Goal: Transaction & Acquisition: Purchase product/service

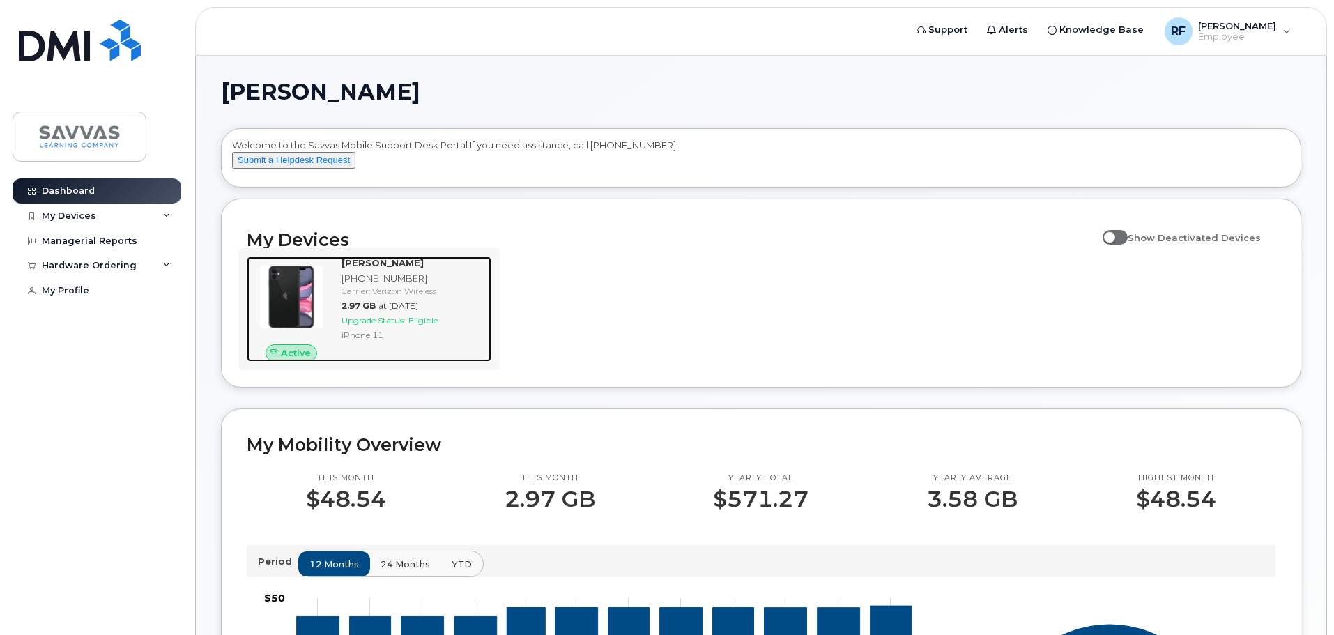
click at [389, 325] on span "Upgrade Status:" at bounding box center [373, 320] width 64 height 10
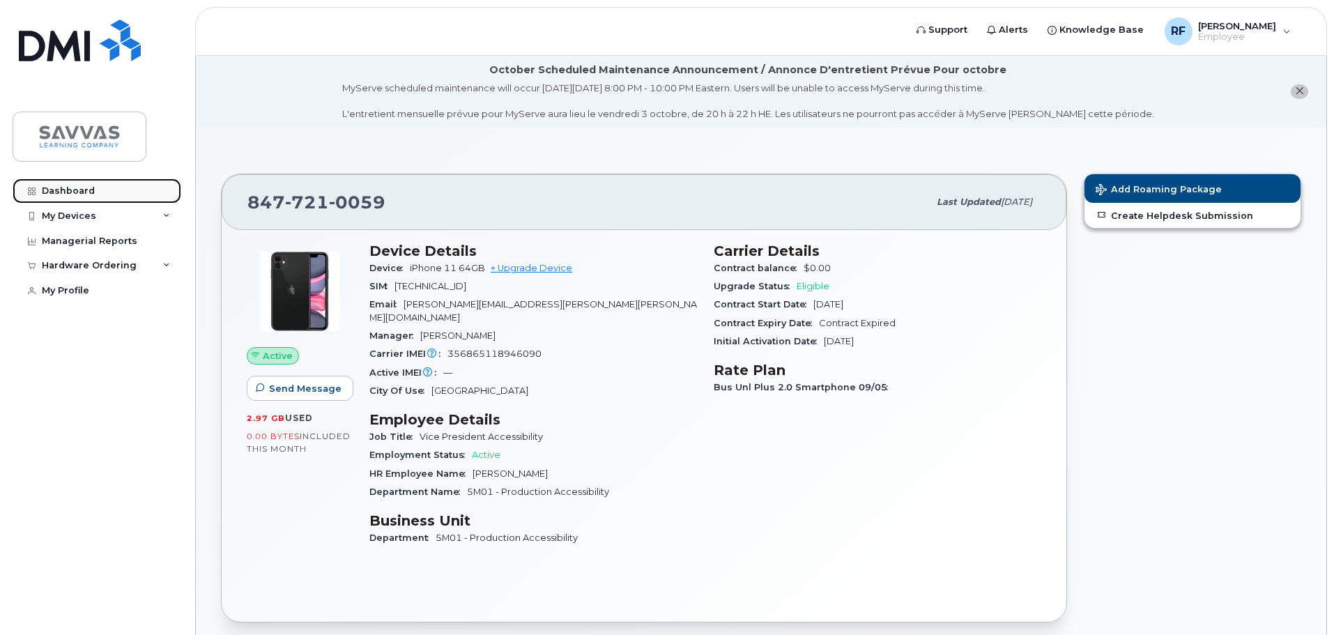
click at [86, 195] on div "Dashboard" at bounding box center [68, 190] width 53 height 11
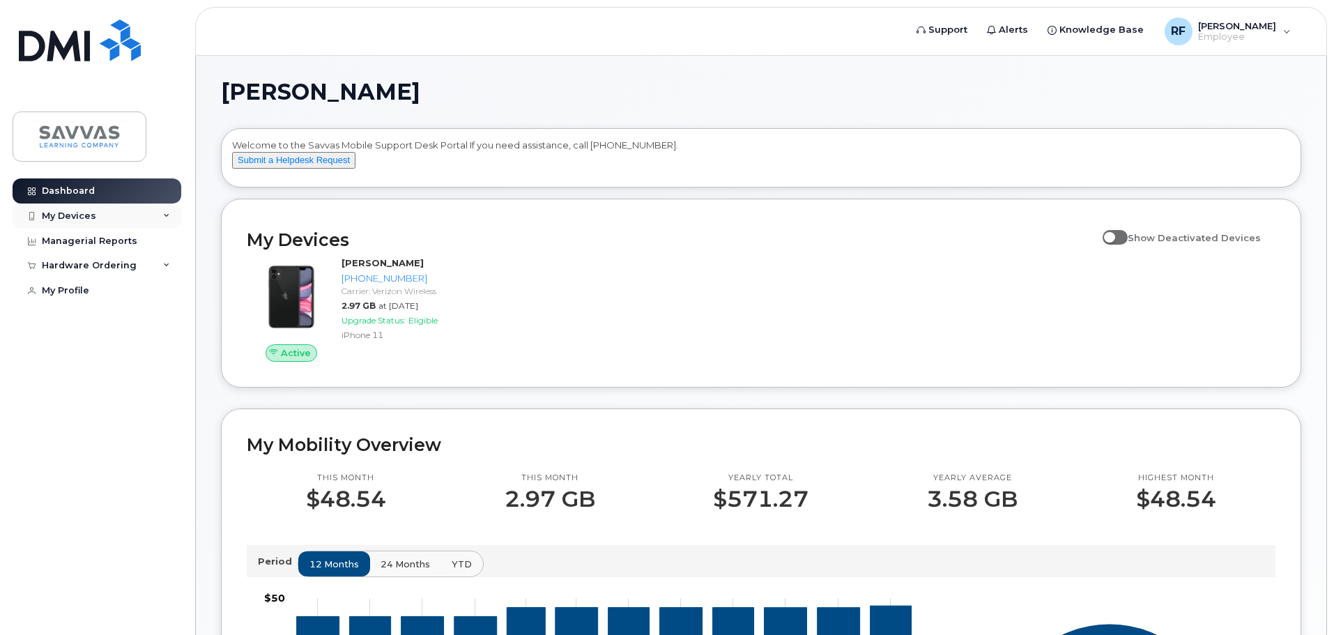
click at [83, 215] on div "My Devices" at bounding box center [69, 215] width 54 height 11
click at [107, 347] on div "Hardware Ordering" at bounding box center [89, 341] width 95 height 11
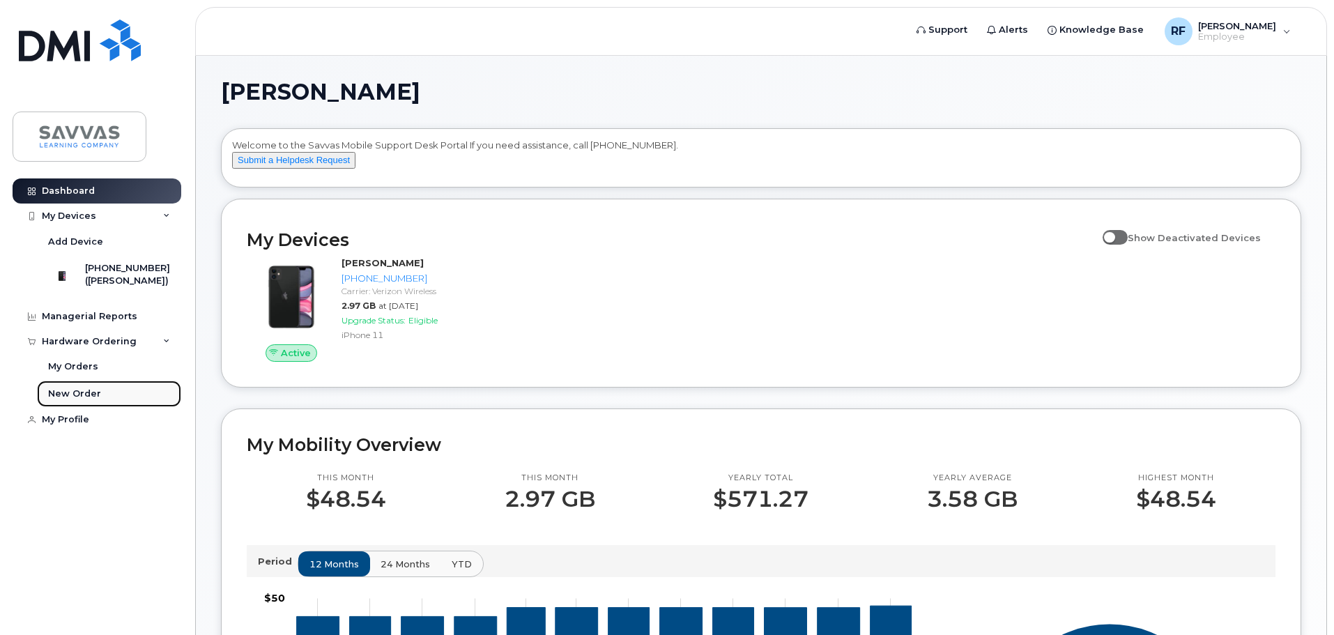
click at [104, 406] on link "New Order" at bounding box center [109, 394] width 144 height 26
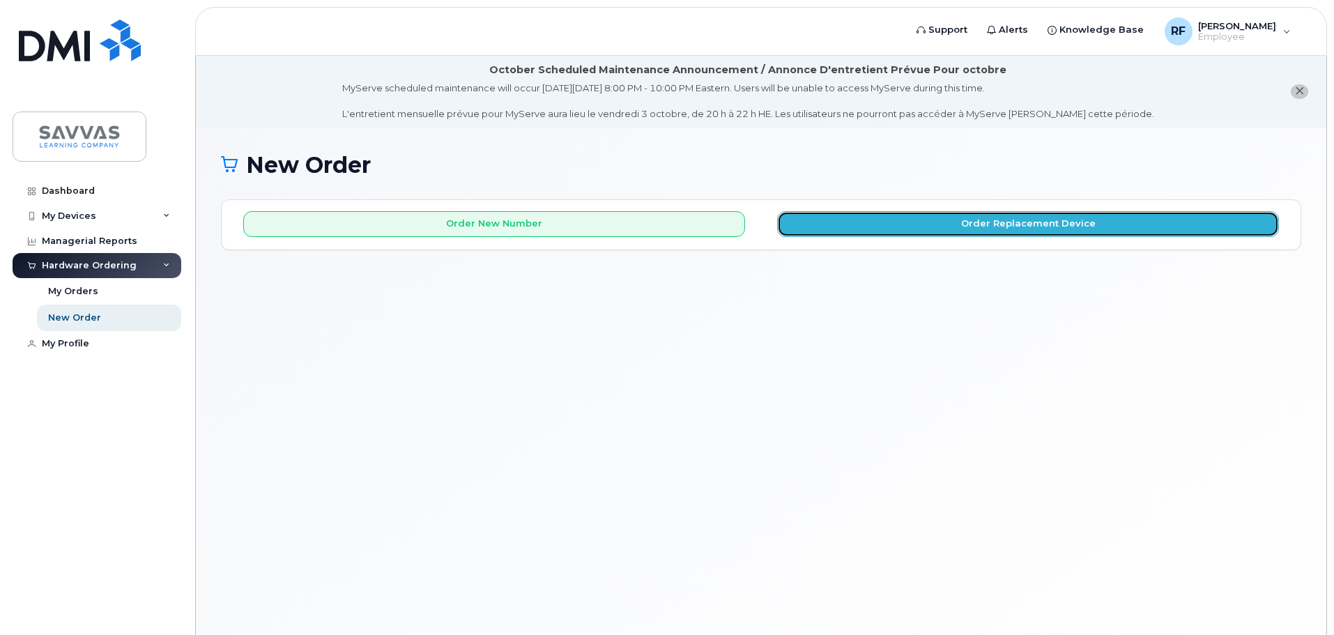
click at [873, 230] on button "Order Replacement Device" at bounding box center [1028, 224] width 502 height 26
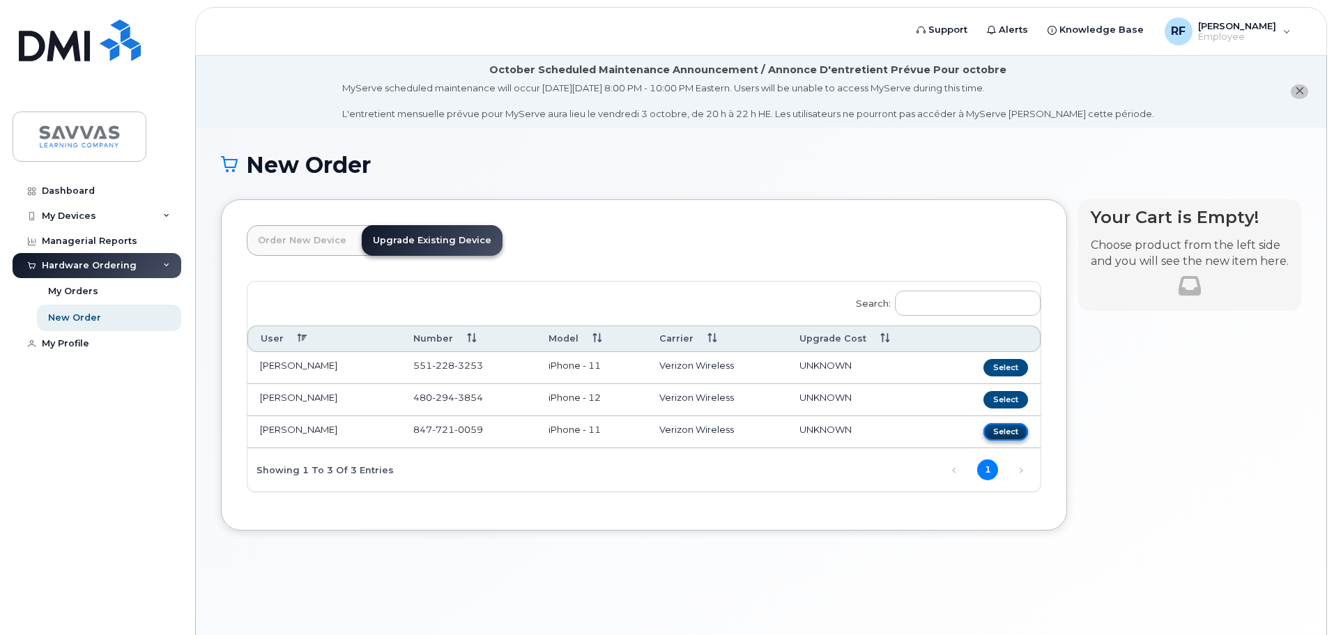
click at [1010, 424] on button "Select" at bounding box center [1005, 431] width 45 height 17
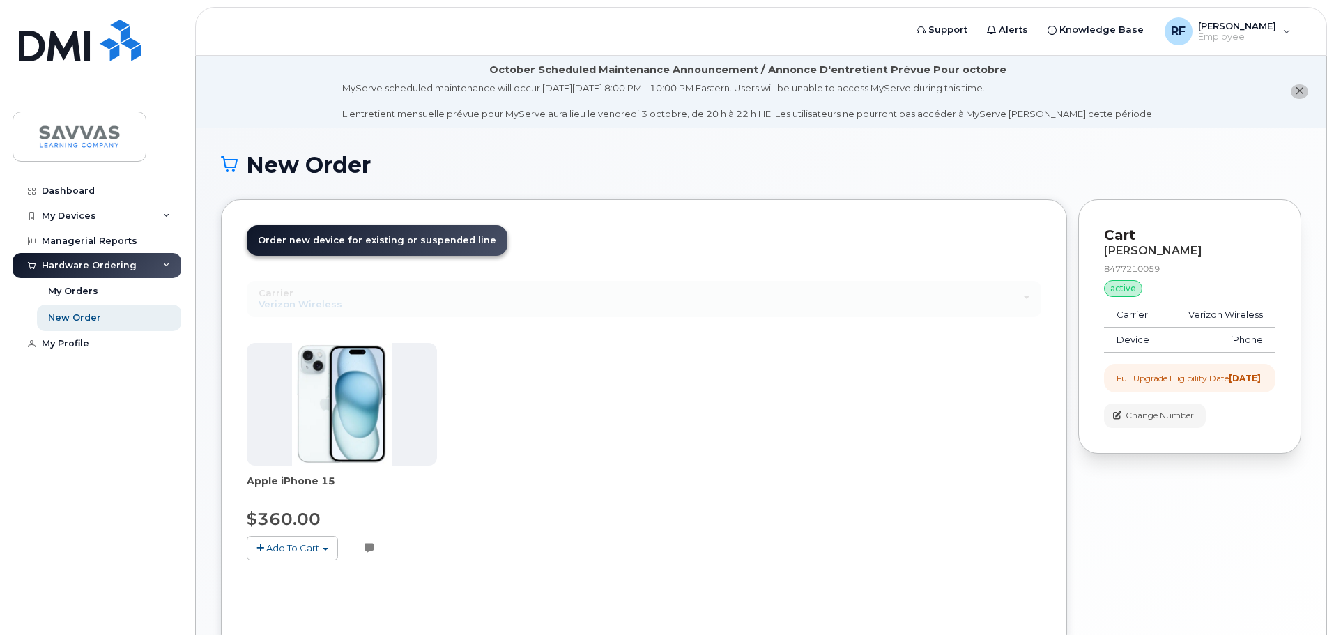
click at [331, 553] on button "Add To Cart" at bounding box center [292, 548] width 91 height 24
click at [337, 574] on link "$360.00 - 3 Year Upgrade (128GB)" at bounding box center [343, 573] width 187 height 17
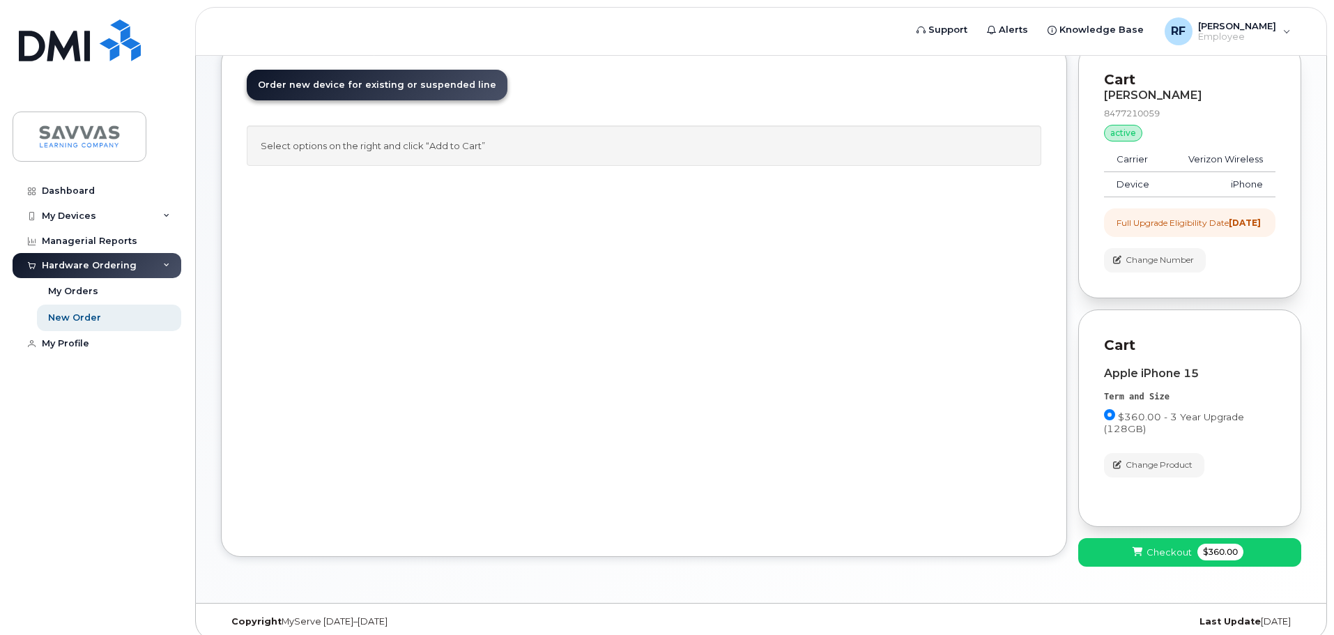
scroll to position [180, 0]
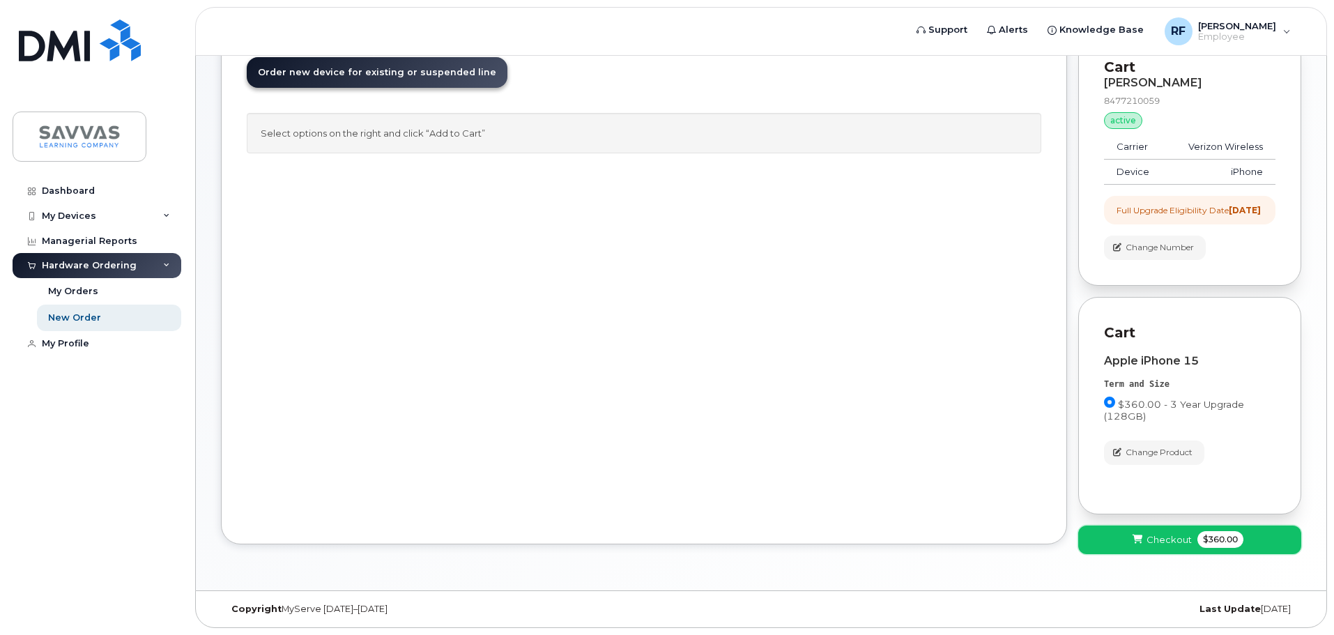
click at [1142, 533] on span at bounding box center [1137, 539] width 13 height 13
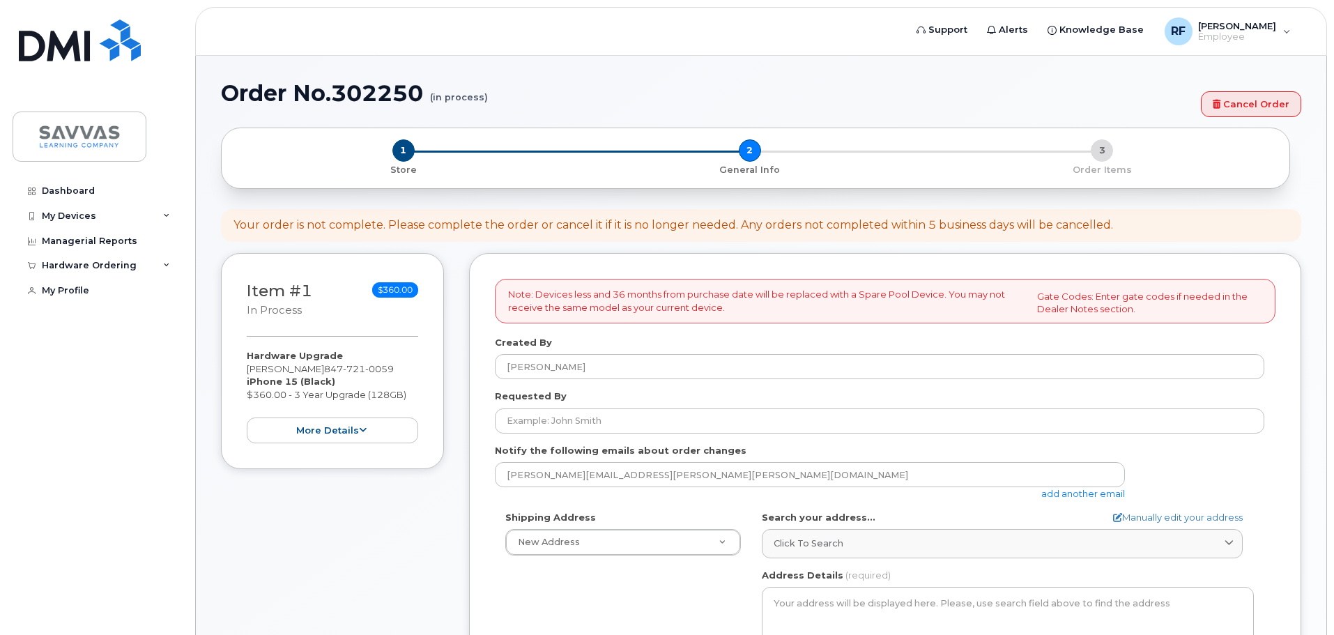
select select
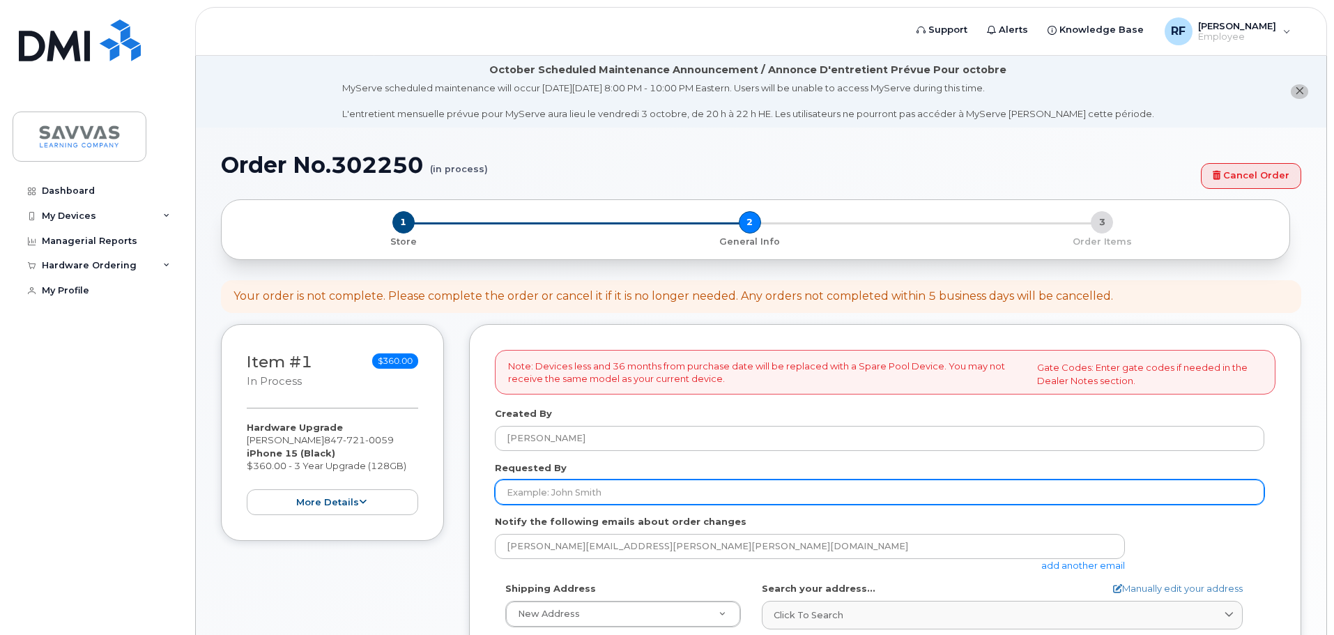
click at [715, 488] on input "Requested By" at bounding box center [879, 491] width 769 height 25
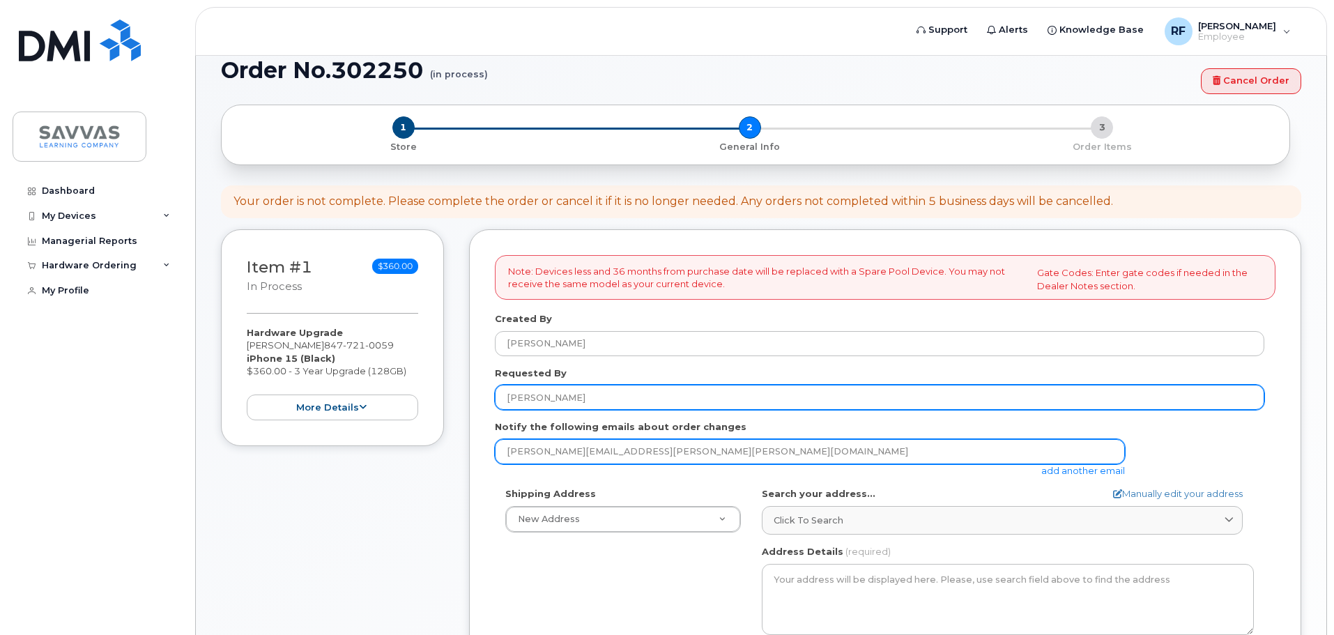
scroll to position [139, 0]
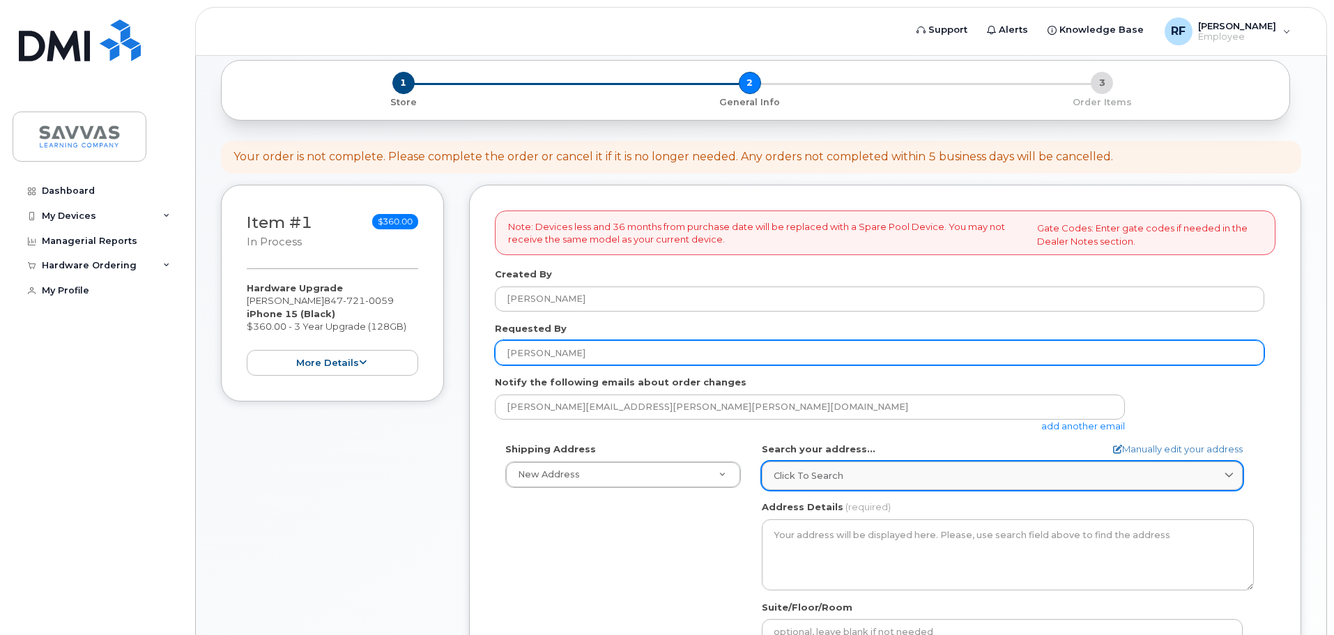
type input "[PERSON_NAME]"
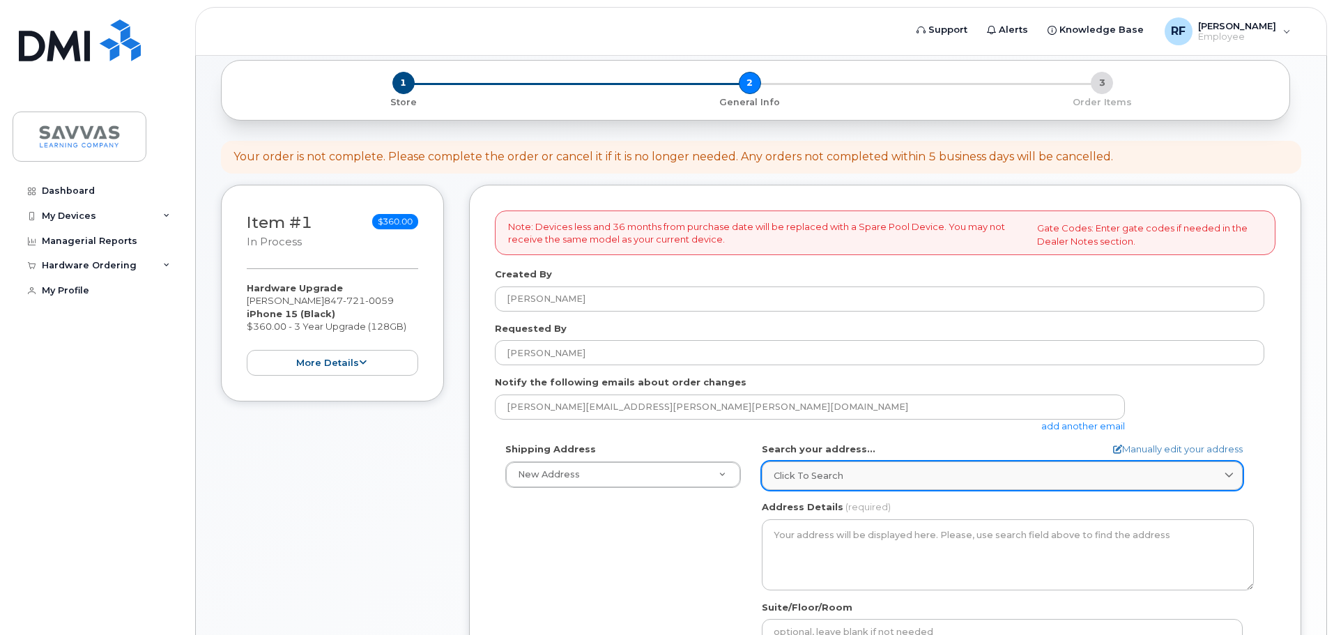
click at [830, 483] on link "Click to search" at bounding box center [1002, 475] width 481 height 29
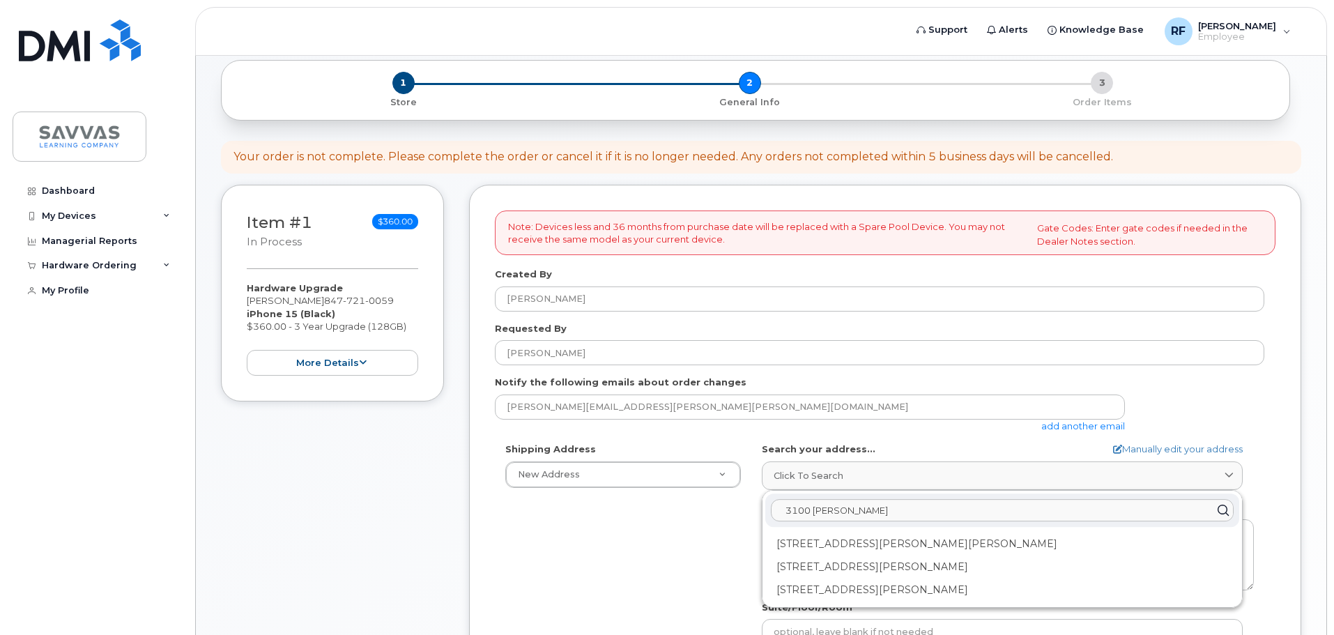
click at [816, 512] on input "3100 saunders" at bounding box center [1002, 510] width 463 height 22
drag, startPoint x: 827, startPoint y: 511, endPoint x: 860, endPoint y: 512, distance: 32.8
click at [860, 512] on input "3100 Saunders" at bounding box center [1002, 510] width 463 height 22
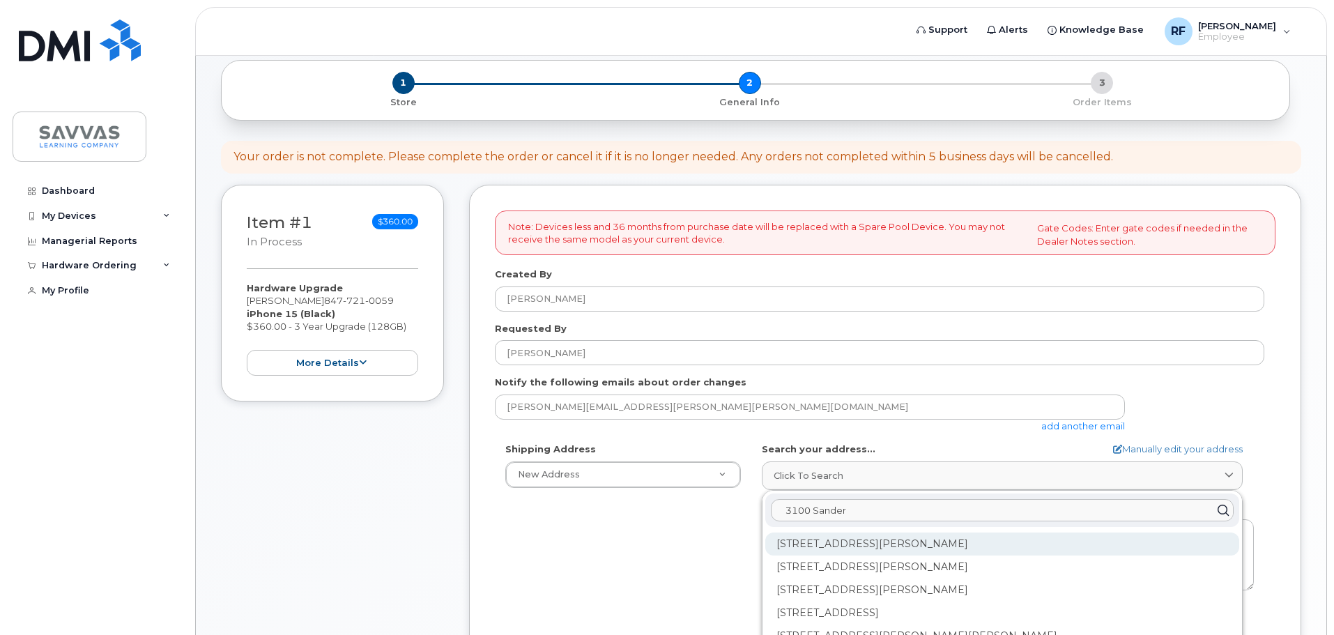
type input "3100 Sander"
click at [861, 537] on div "3100 Sanders Rd Northbrook IL 60062-7155" at bounding box center [1002, 543] width 474 height 23
select select
type textarea "3100 Sanders Rd NORTHBROOK IL 60062-7155 UNITED STATES"
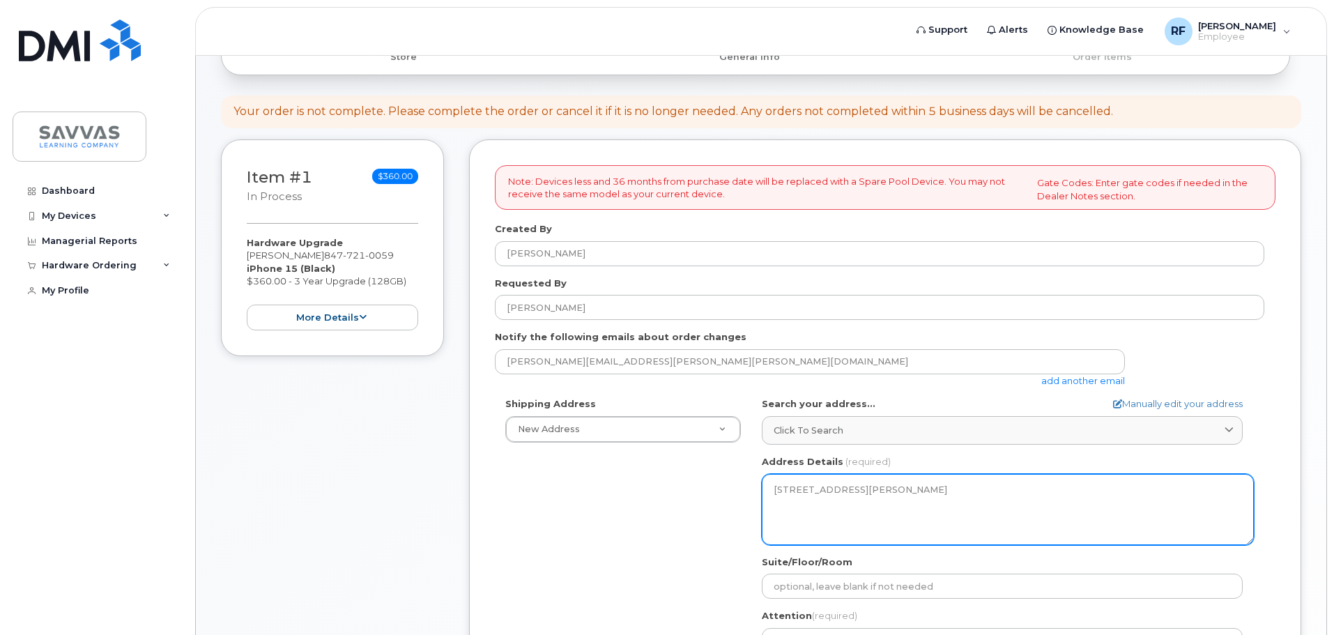
scroll to position [209, 0]
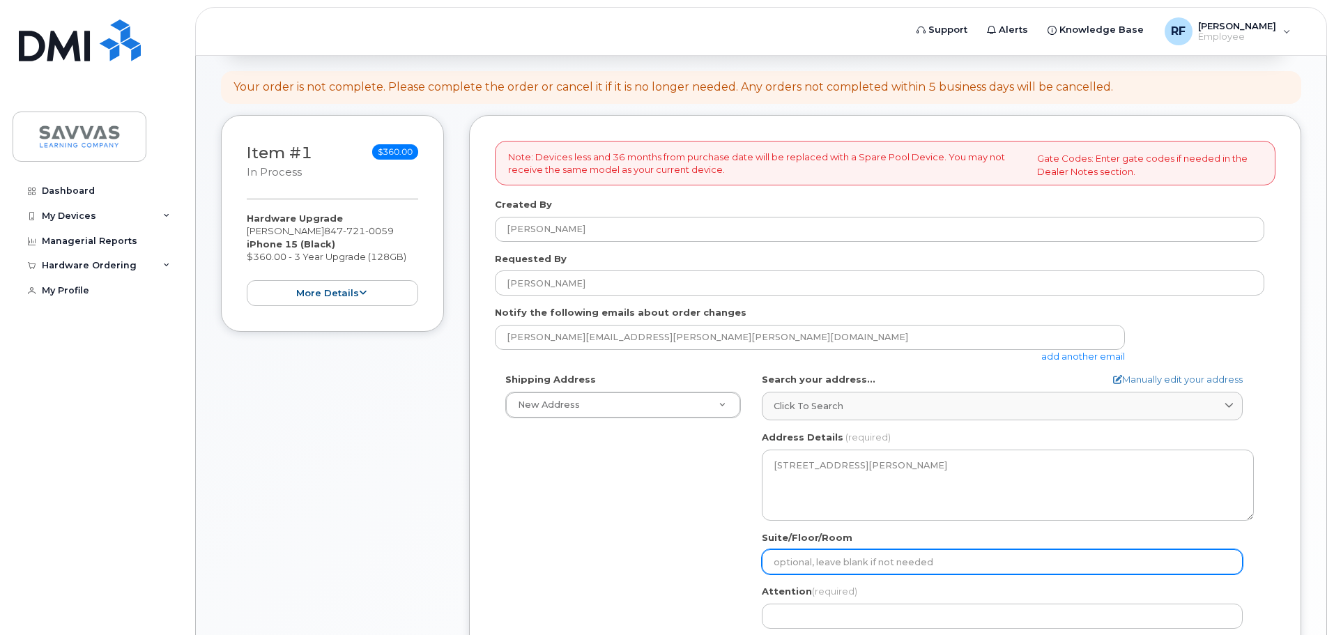
paste input "Suite 302"
select select
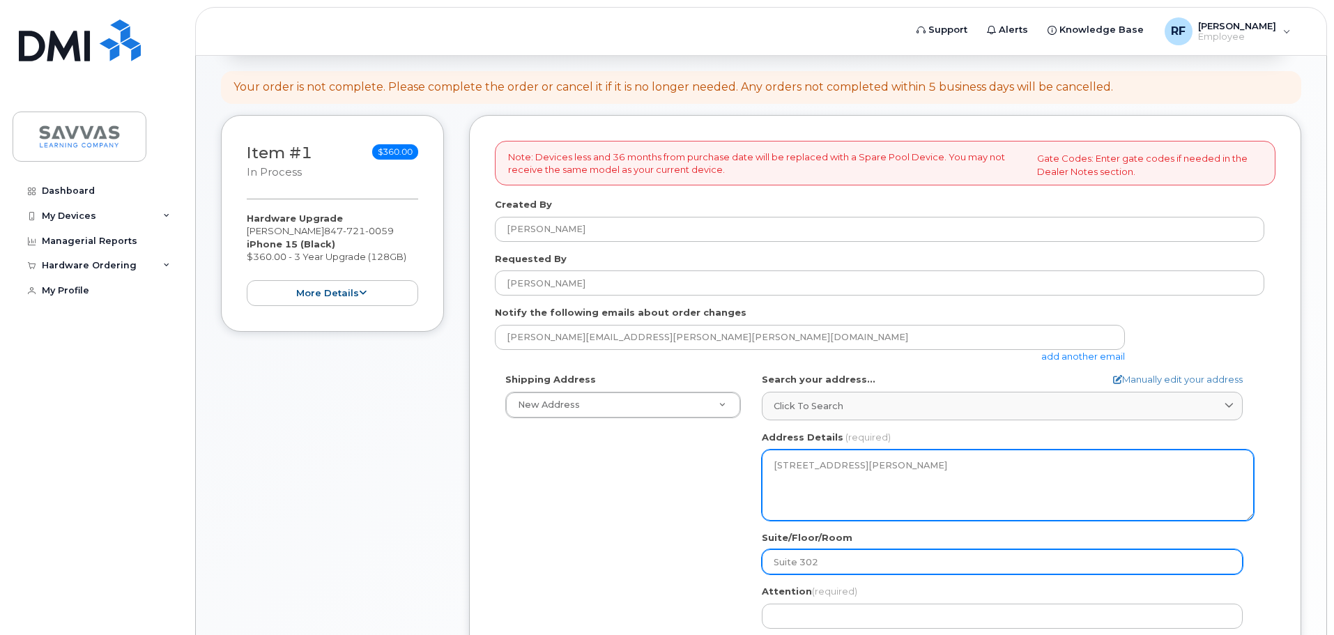
type input "Suite 302"
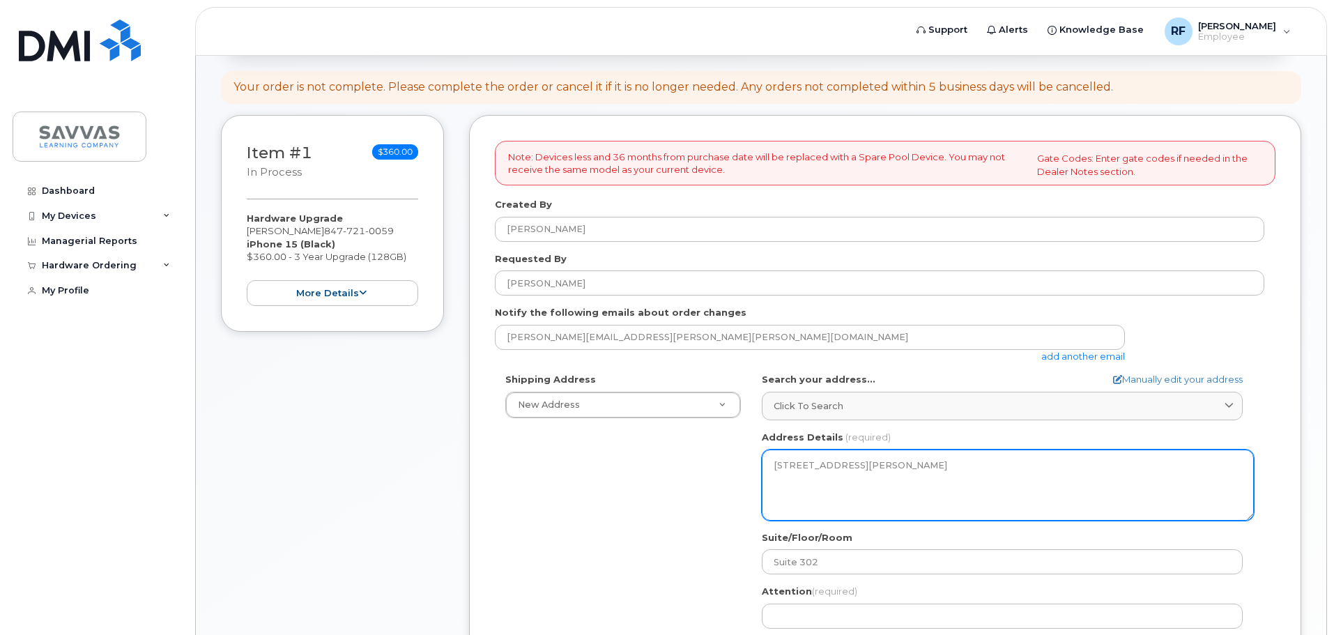
click at [790, 473] on textarea "3100 Sanders Rd NORTHBROOK IL 60062-7155 UNITED STATES" at bounding box center [1008, 485] width 492 height 71
click at [774, 468] on textarea "3100 Sanders Rd NORTHBROOK IL 60062-7155 UNITED STATES" at bounding box center [1008, 485] width 492 height 71
click at [794, 468] on textarea "3100 Sanders Rd NORTHBROOK IL 60062-7155 UNITED STATES" at bounding box center [1008, 485] width 492 height 71
click at [781, 468] on textarea "3100 Sanders Rd NORTHBROOK IL 60062-7155 UNITED STATES" at bounding box center [1008, 485] width 492 height 71
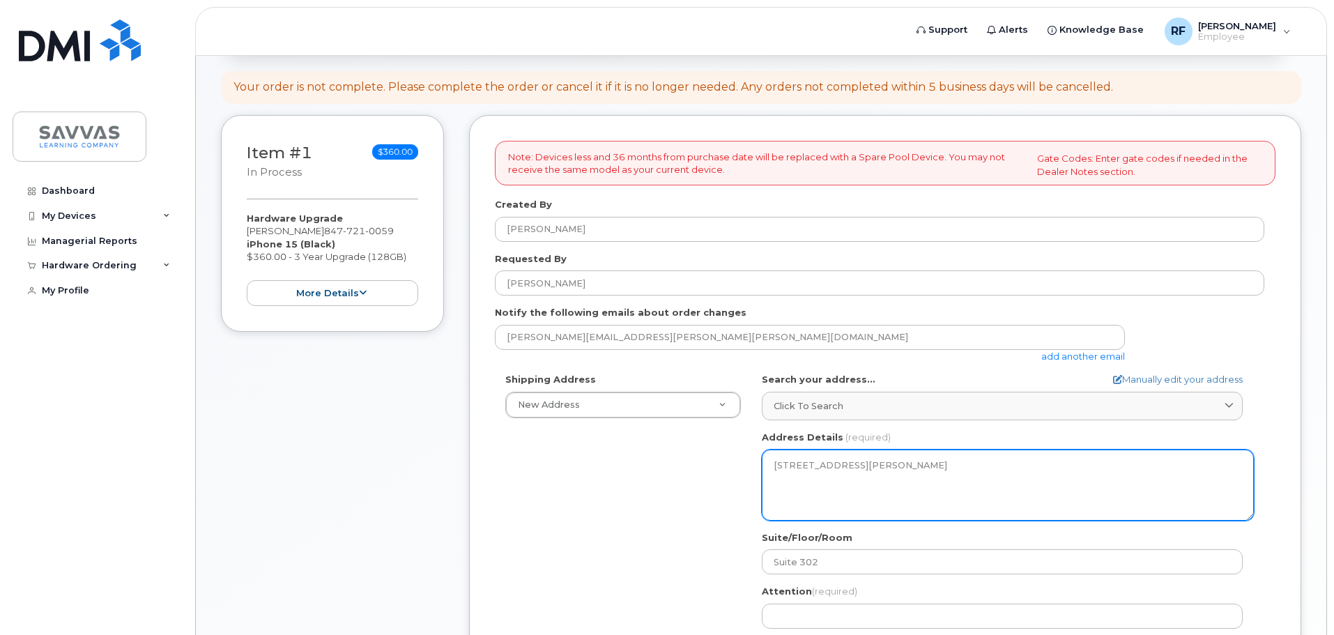
click at [775, 467] on textarea "3100 Sanders Rd NORTHBROOK IL 60062-7155 UNITED STATES" at bounding box center [1008, 485] width 492 height 71
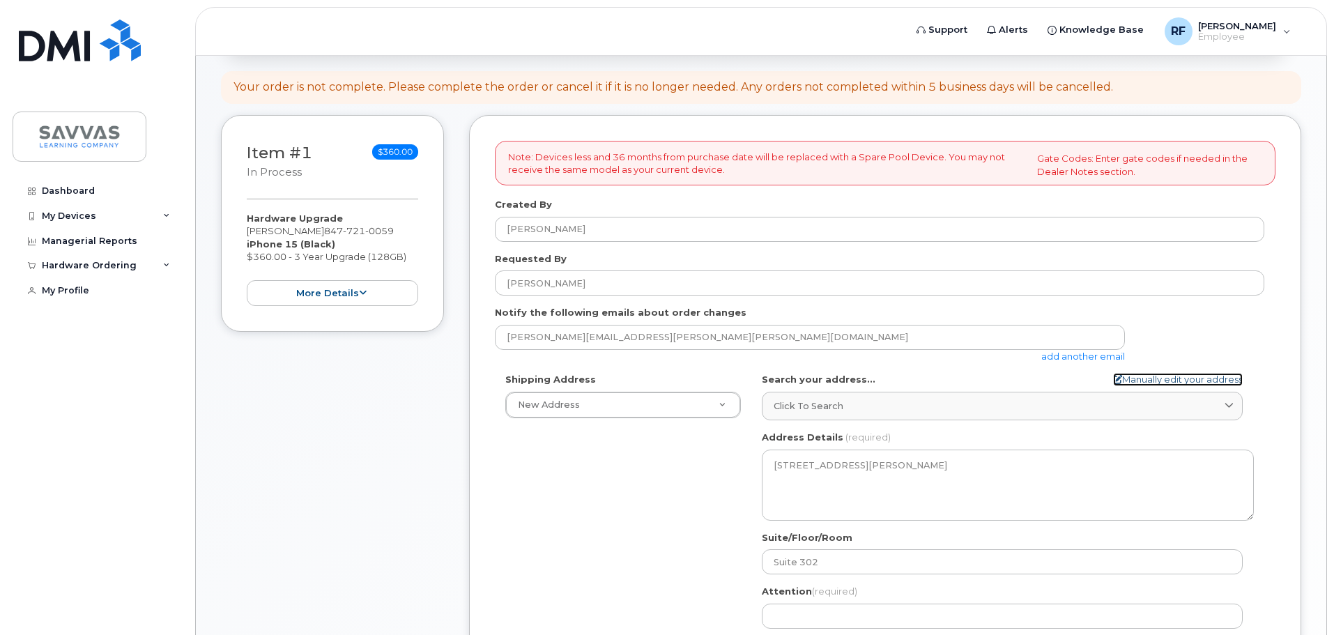
click at [1124, 381] on link "Manually edit your address" at bounding box center [1178, 379] width 130 height 13
select select
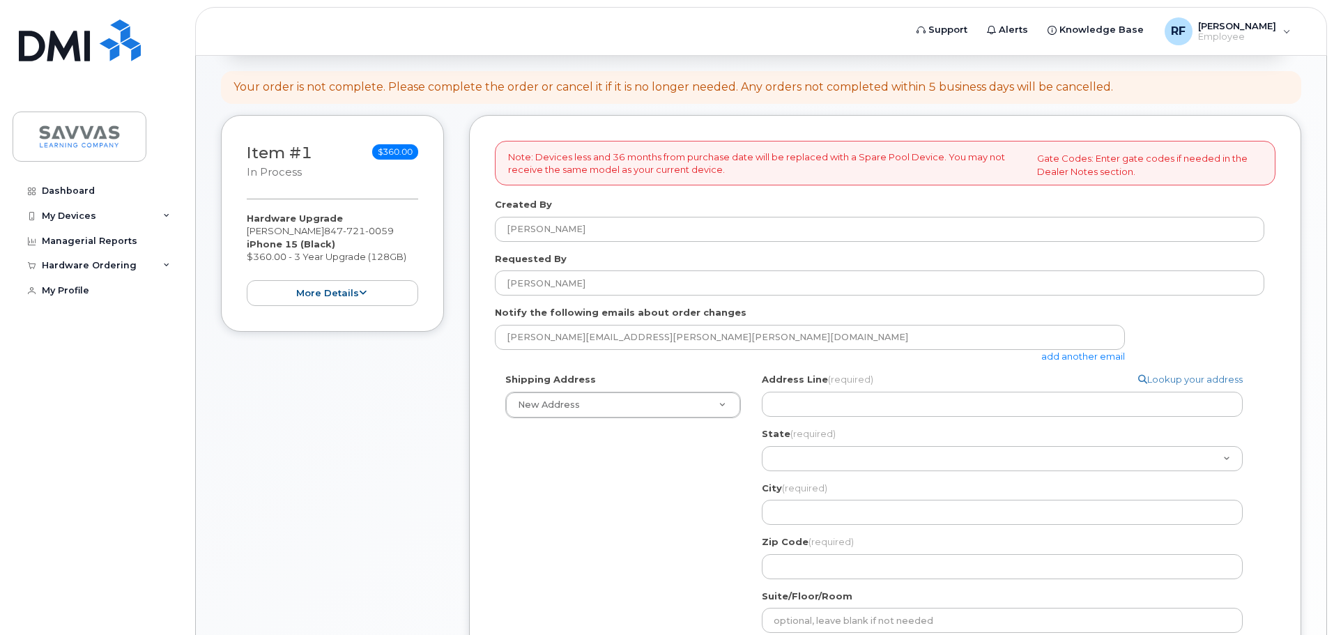
scroll to position [279, 0]
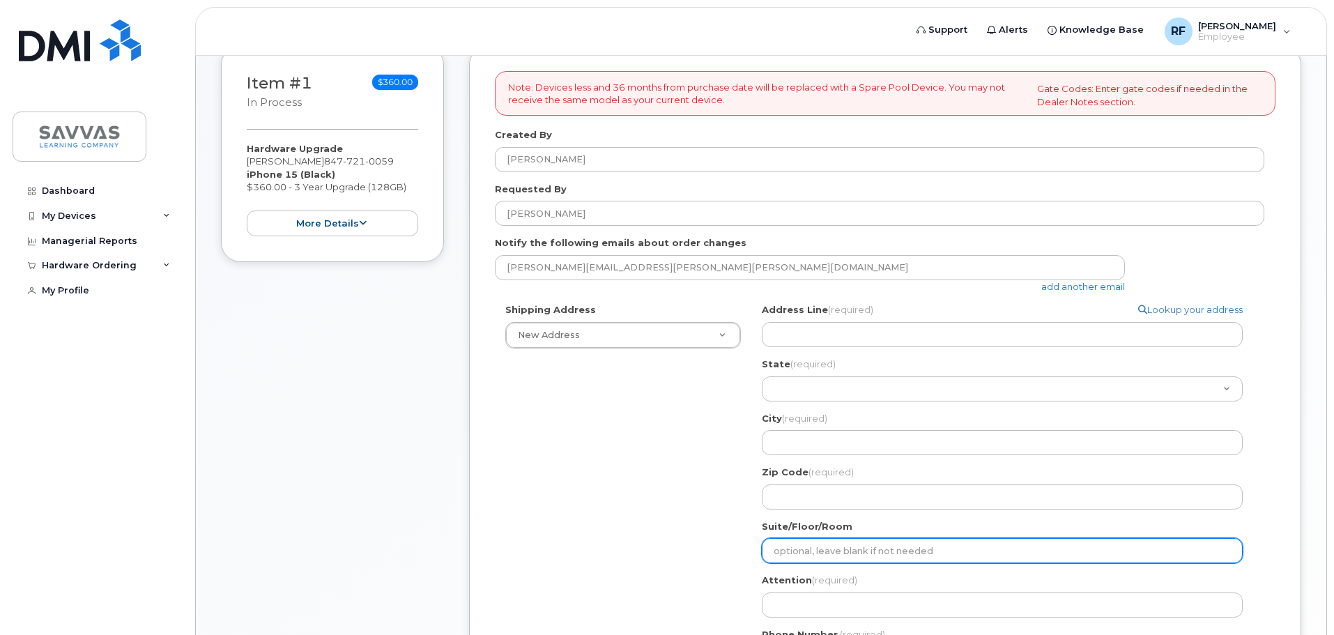
paste input "Suite 302"
select select
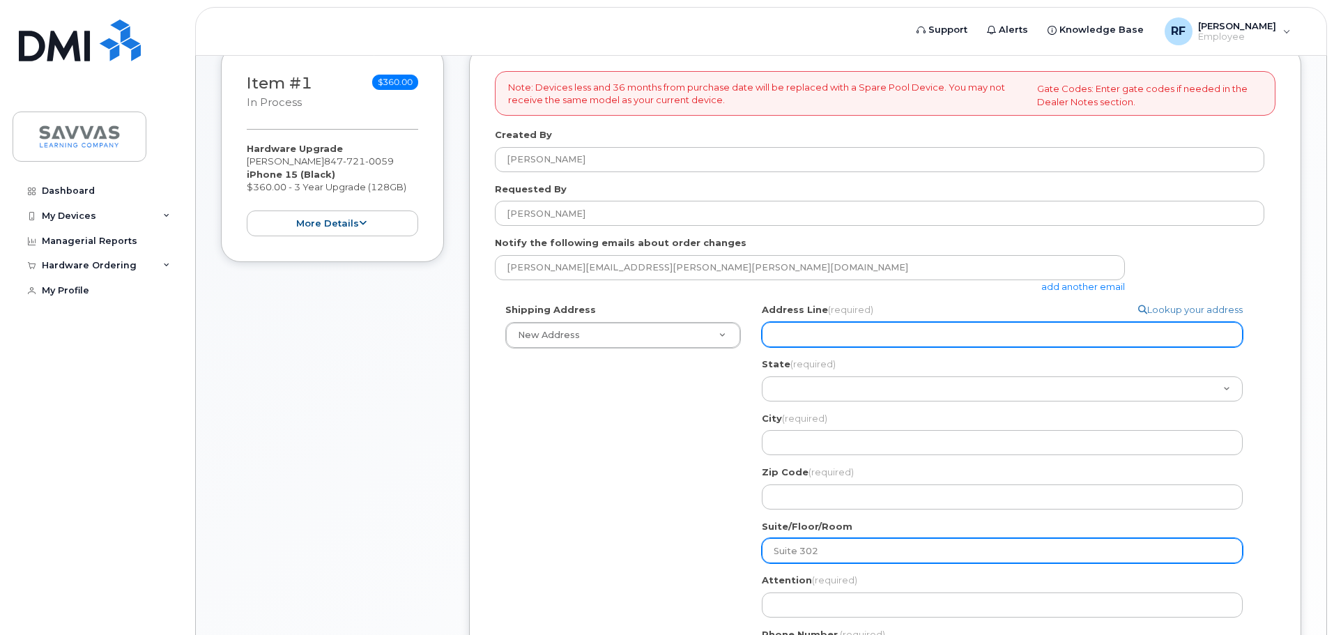
type input "Suite 302"
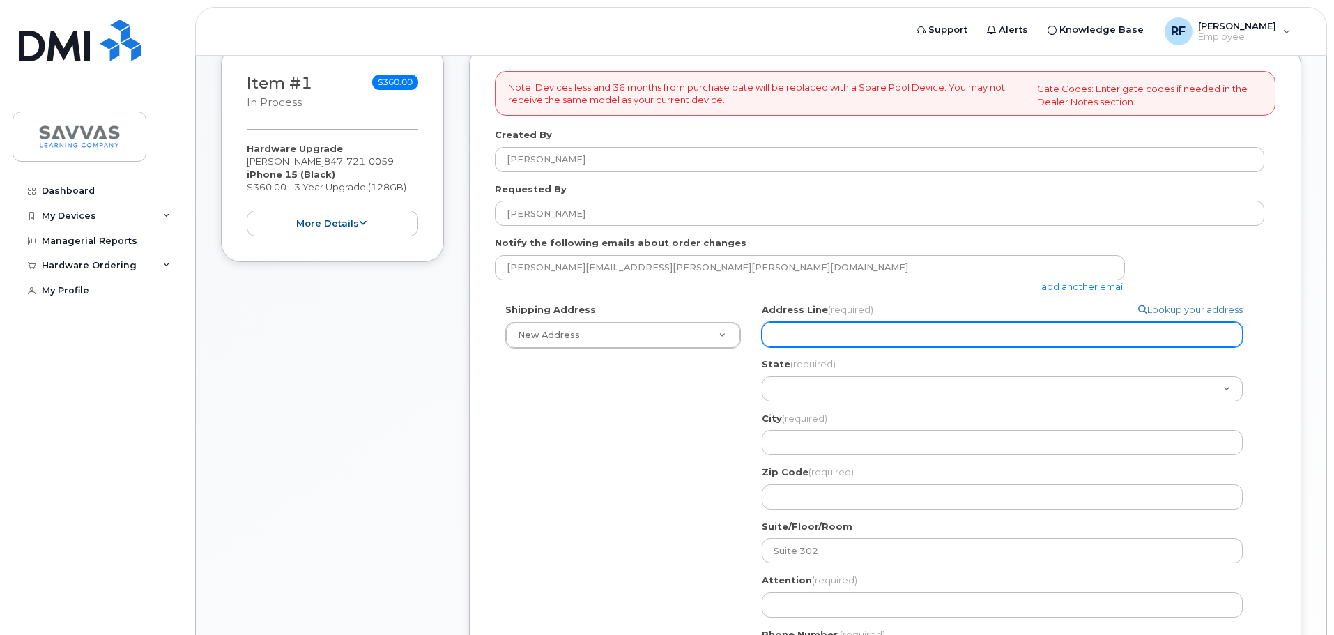
click at [819, 330] on input "Address Line (required)" at bounding box center [1002, 334] width 481 height 25
select select
type input "S"
select select
type input "Sa"
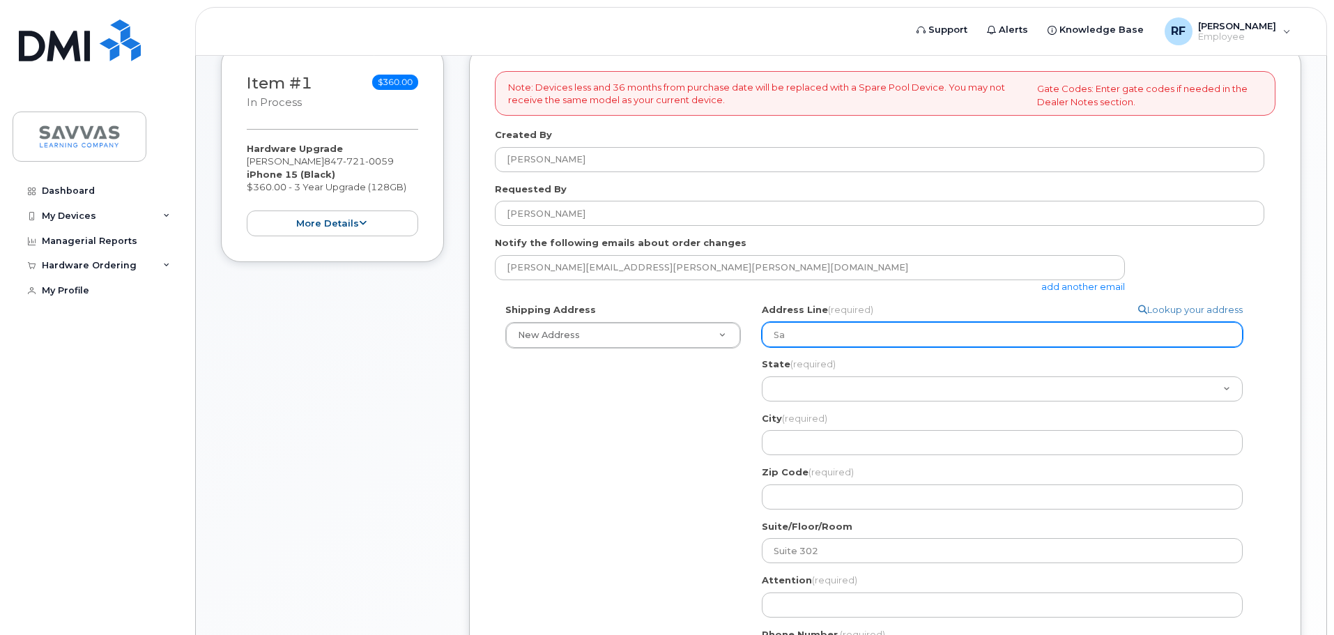
select select
type input "Sav"
select select
type input "Savv"
select select
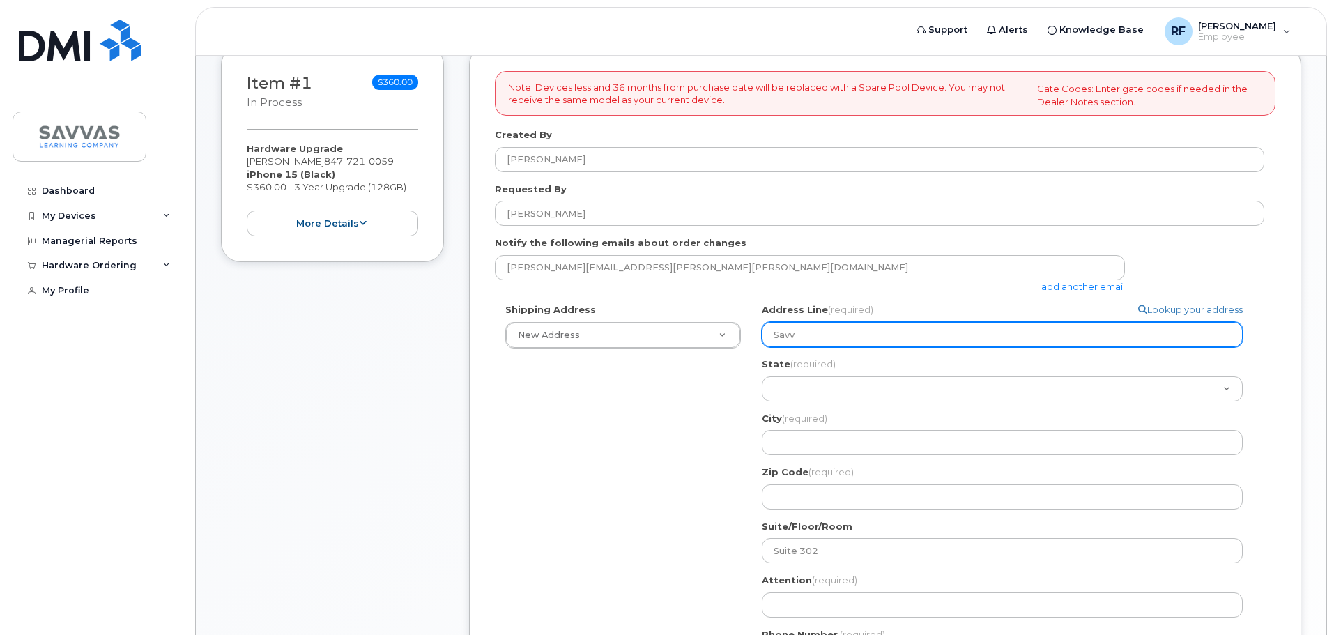
type input "Savva"
select select
type input "Savvas"
select select
type input "Savvas L"
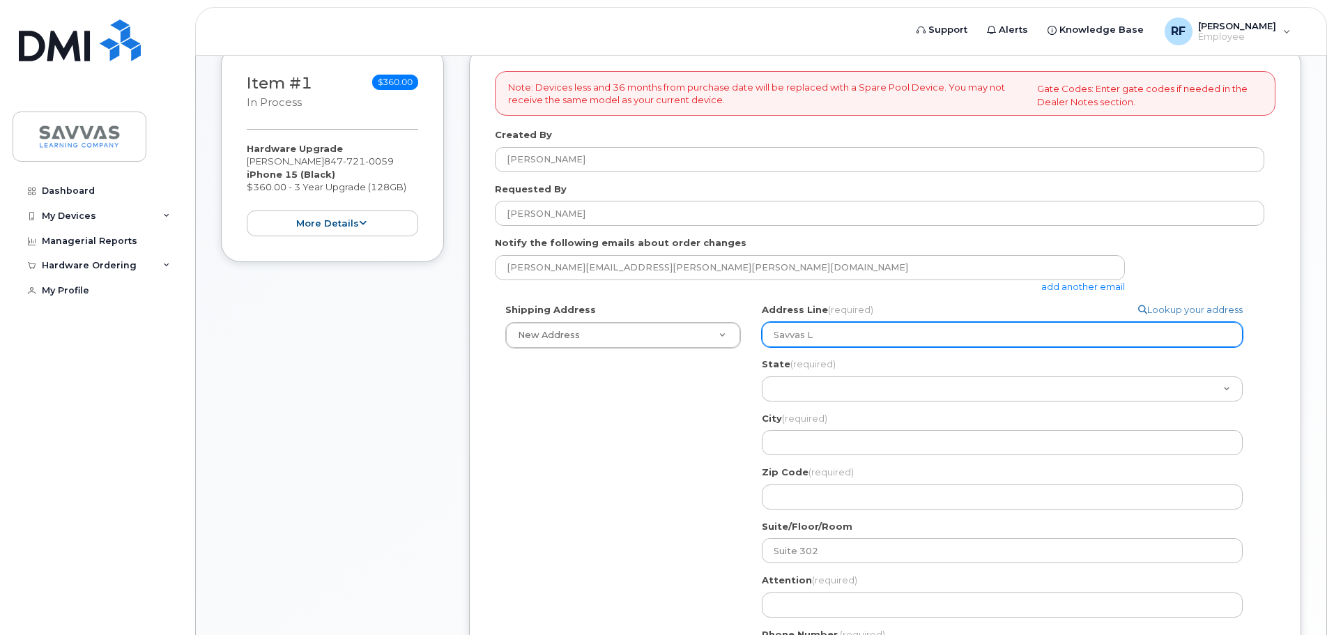
select select
type input "Savvas Le"
select select
type input "Savvas Lear"
select select
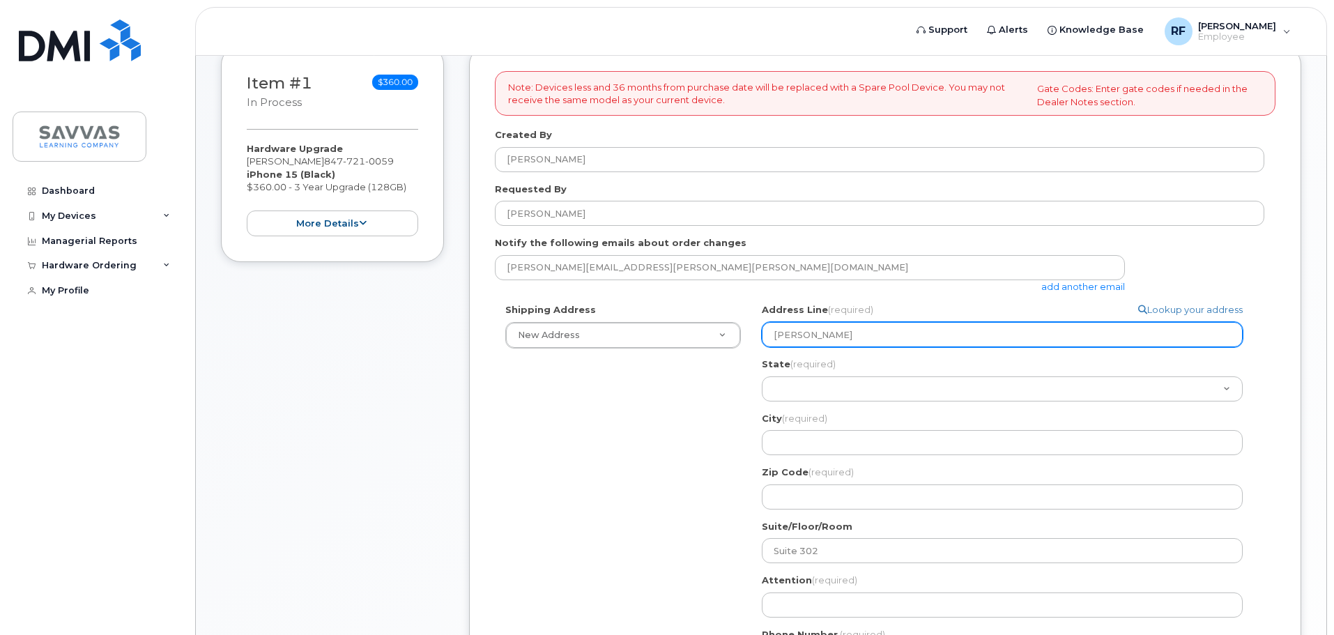
type input "Savvas Learn"
select select
type input "Savvas Learni"
select select
type input "Savvas Learnin"
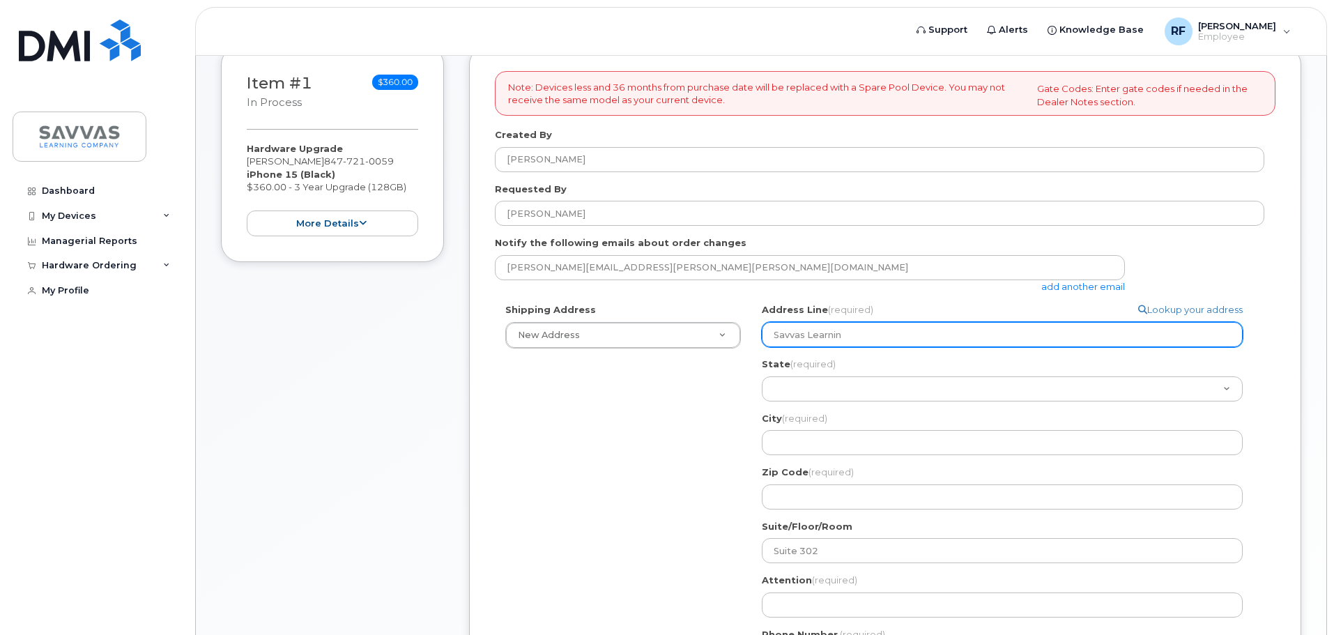
select select
type input "Savvas Learning"
select select
type input "Savvas Learning c"
select select
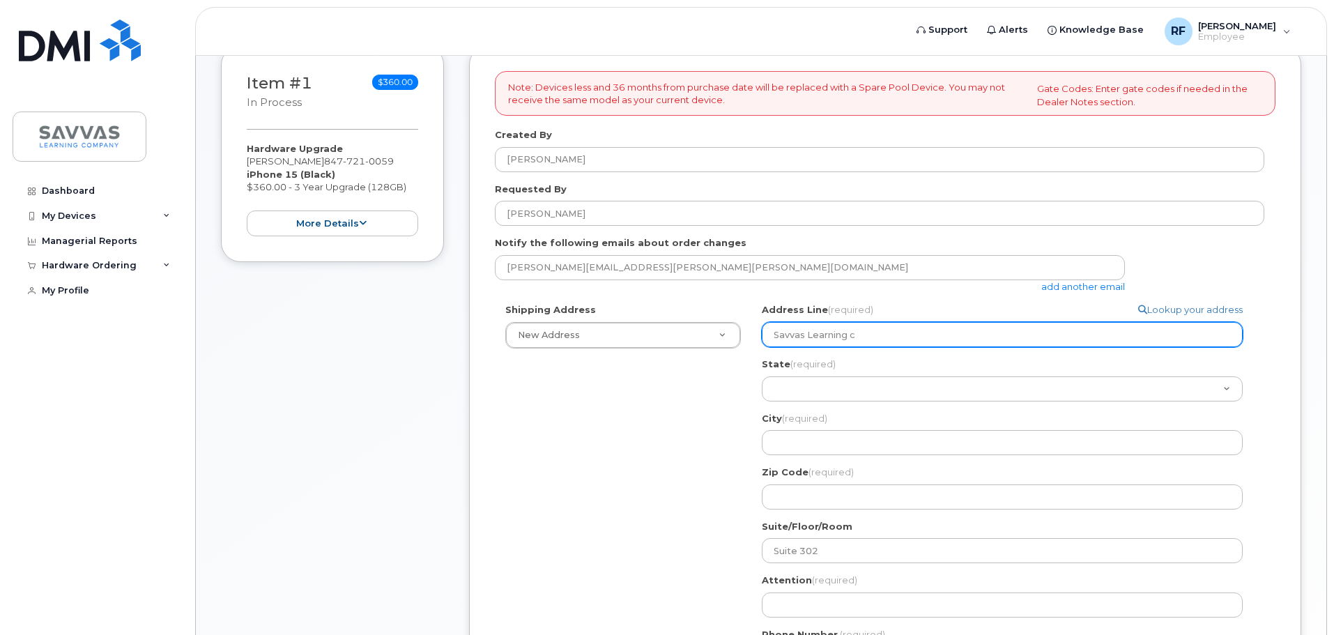
type input "Savvas Learning co"
select select
type input "Savvas Learning com"
select select
type input "Savvas Learning comp"
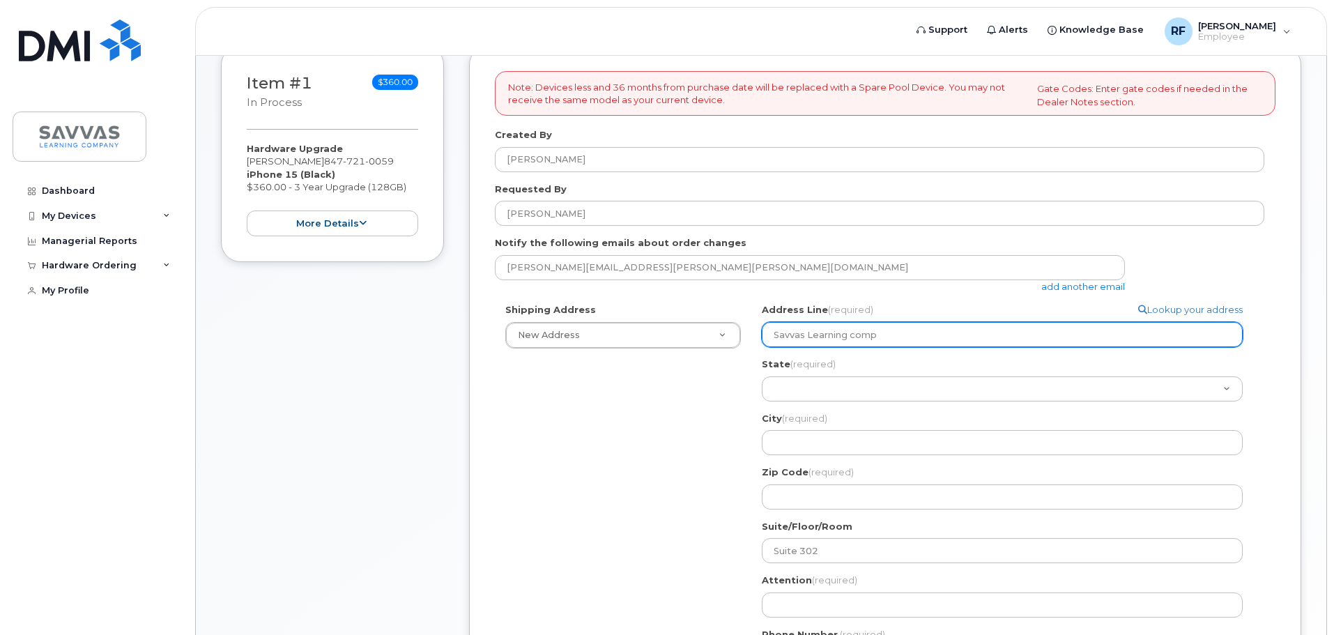
select select
type input "Savvas Learning compn"
select select
type input "Savvas Learning compna"
select select
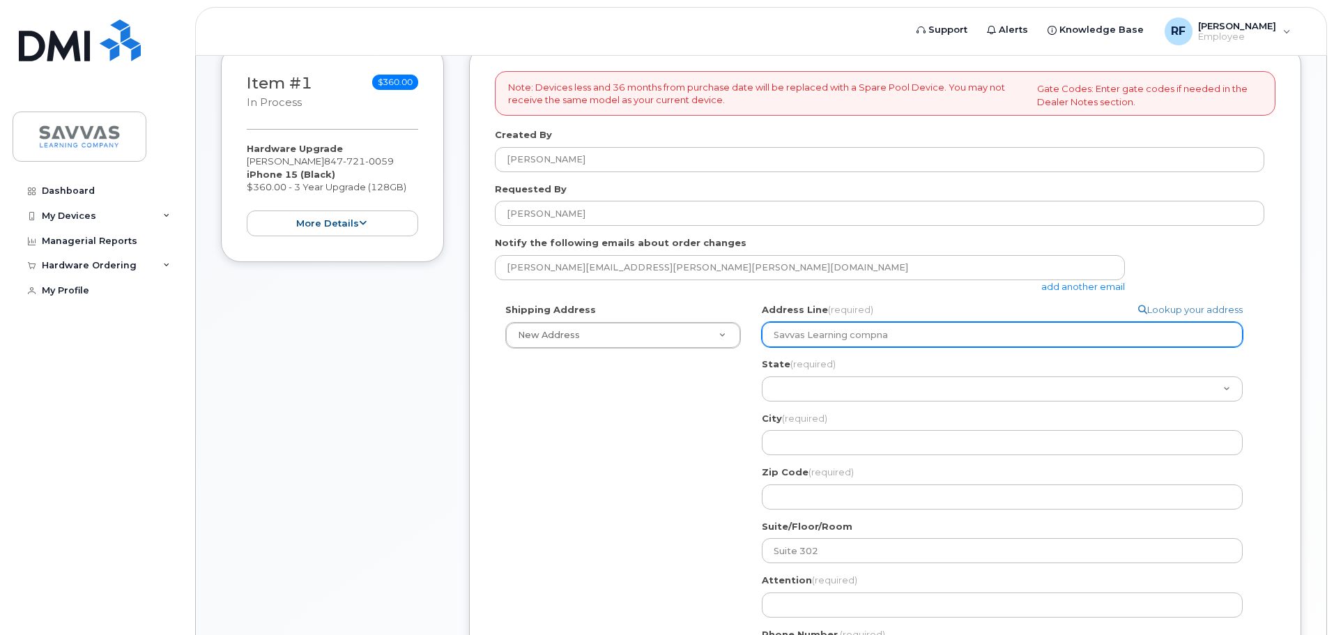
type input "Savvas Learning compnay"
select select
type input "Savvas Learning company"
click at [850, 332] on input "Savvas Learning company" at bounding box center [1002, 334] width 481 height 25
select select
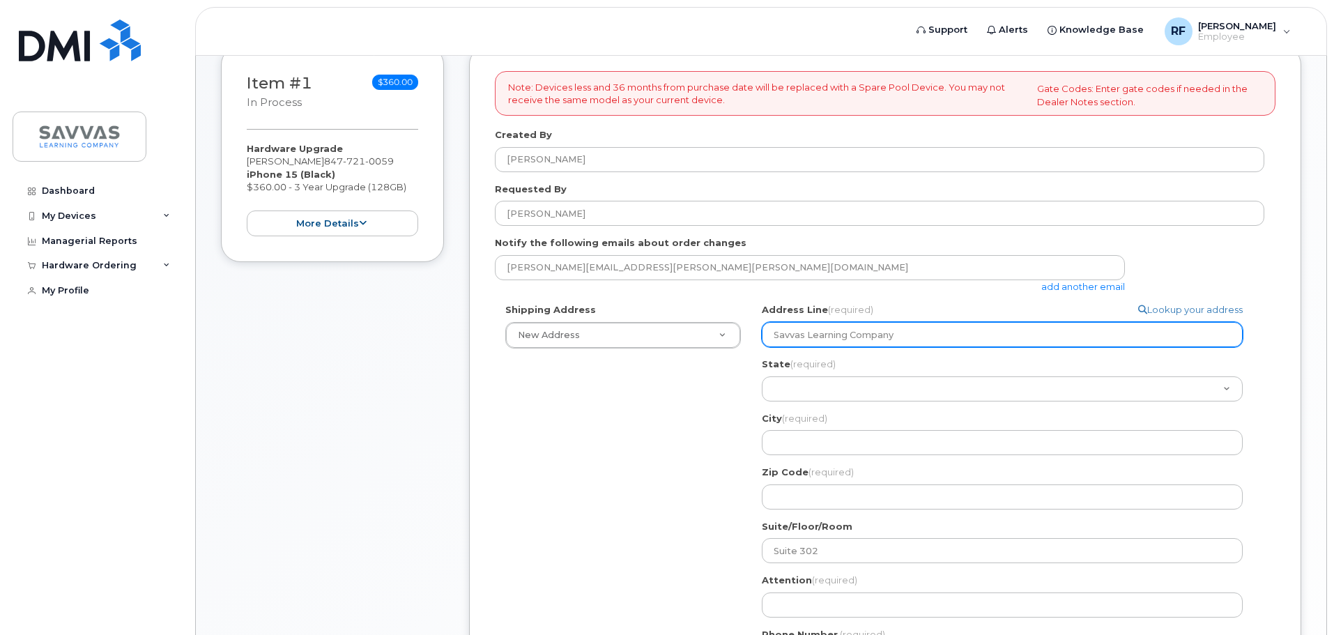
click at [914, 332] on input "Savvas Learning Company" at bounding box center [1002, 334] width 481 height 25
type input "Savvas Learning Company"
select select
type input "Savvas Learning Company 3"
select select
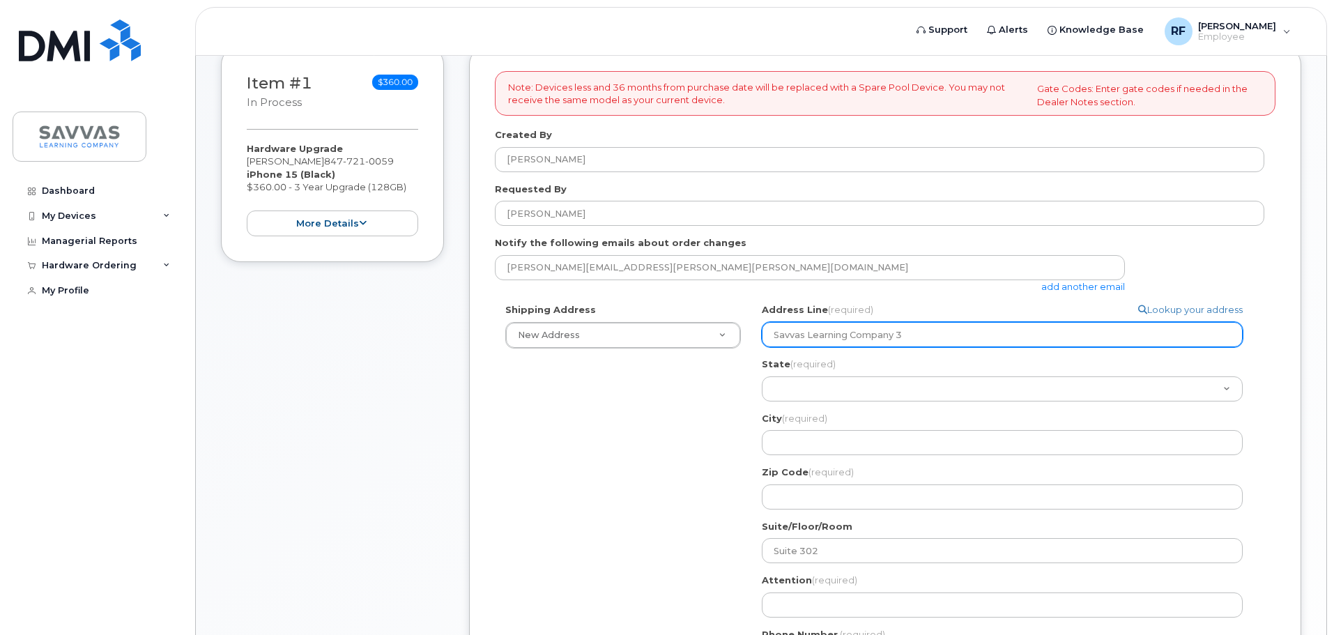
type input "Savvas Learning Company 31"
select select
type input "Savvas Learning Company 310"
select select
type input "Savvas Learning Company 3100"
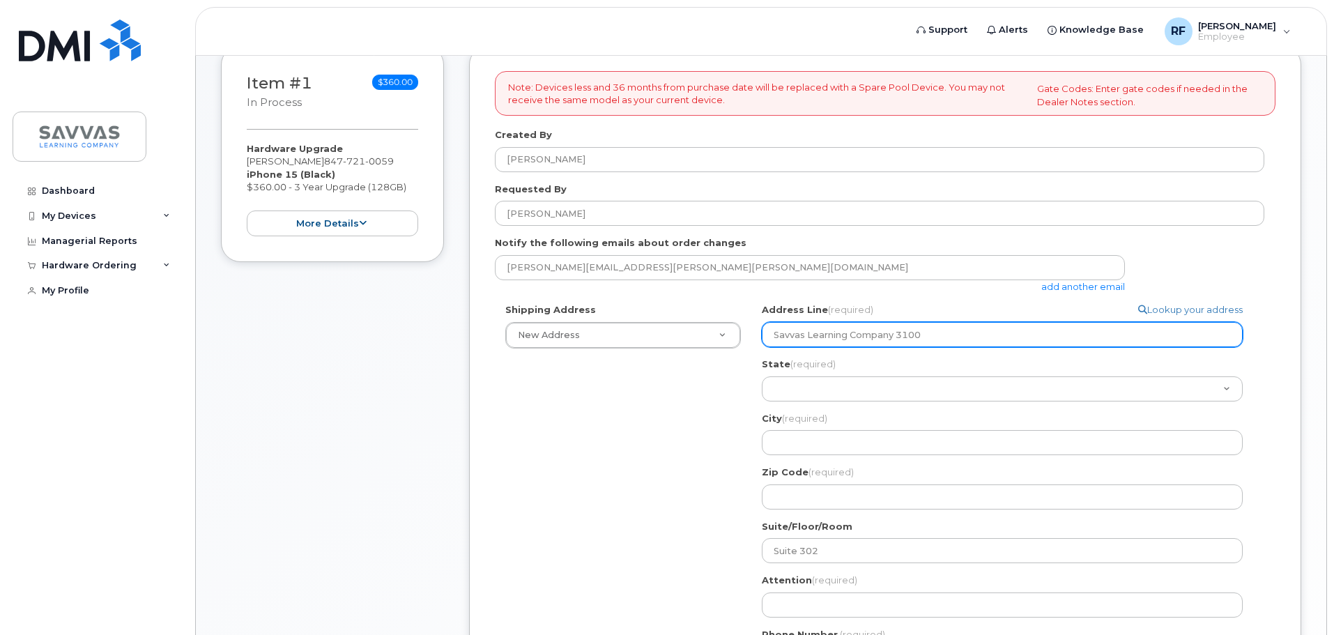
select select
type input "Savvas Learning Company 3100 s"
select select
type input "Savvas Learning Company 3100 sa"
select select
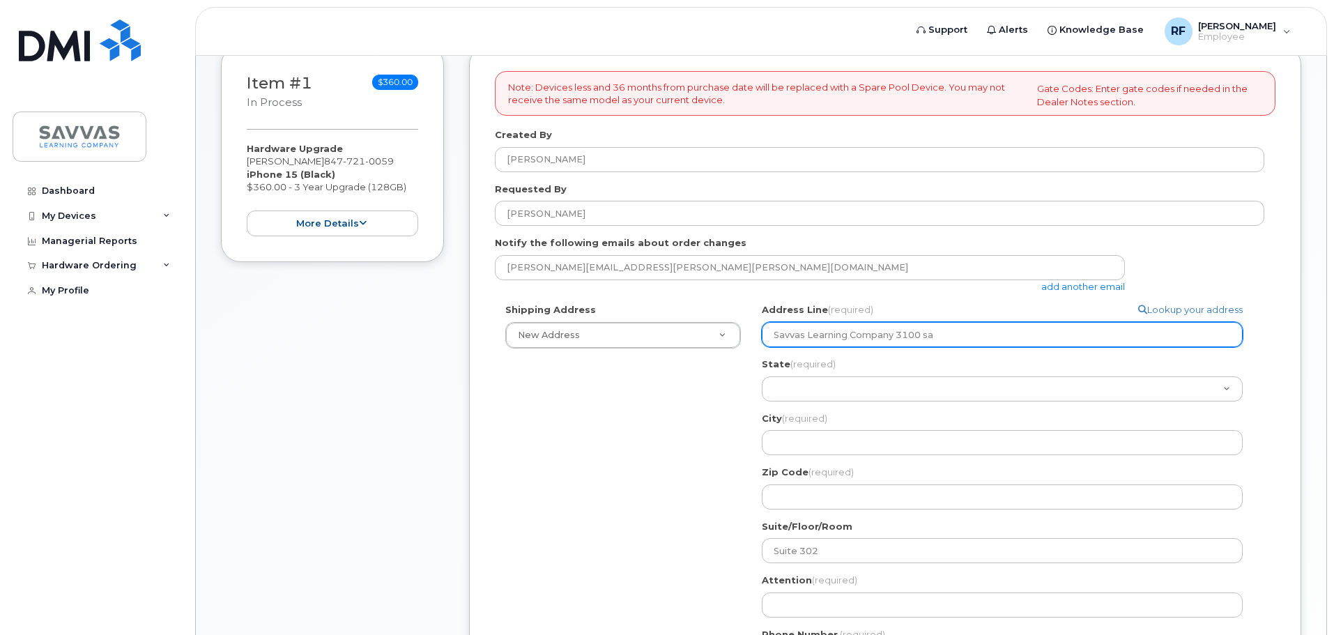
type input "Savvas Learning Company 3100 san"
select select
type input "Savvas Learning Company 3100 sand"
select select
type input "Savvas Learning Company 3100 sande"
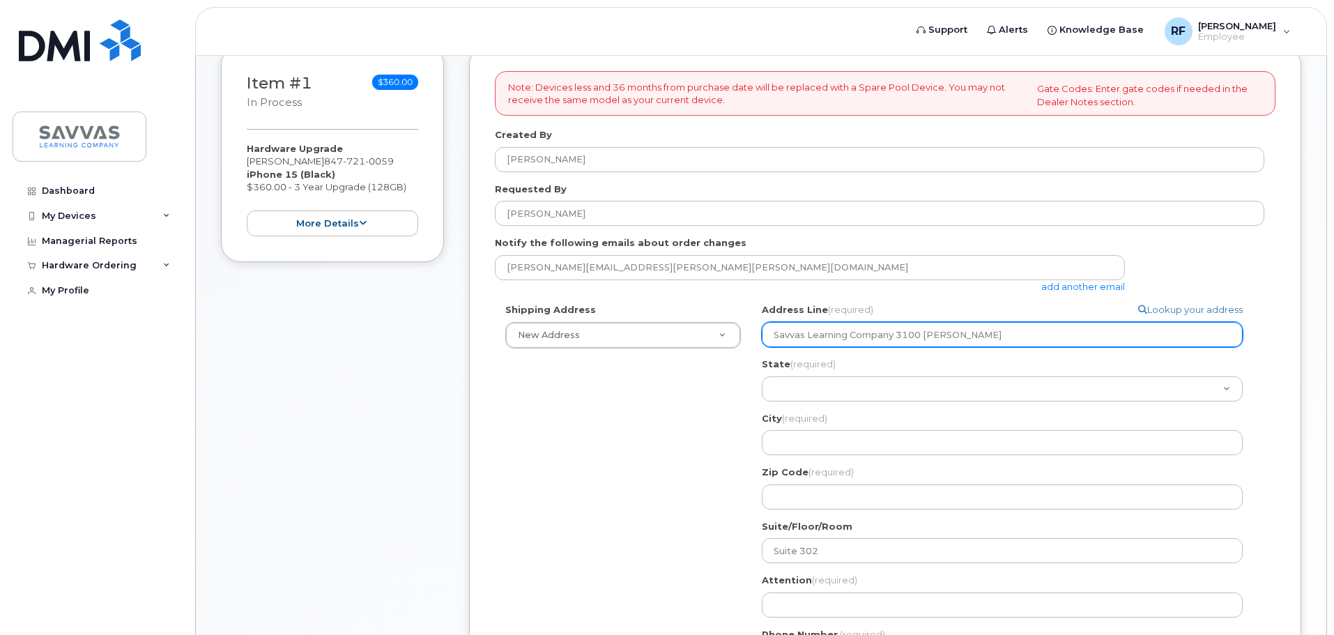
select select
type input "Savvas Learning Company 3100 sander"
select select
type input "Savvas Learning Company 3100 sanders"
select select
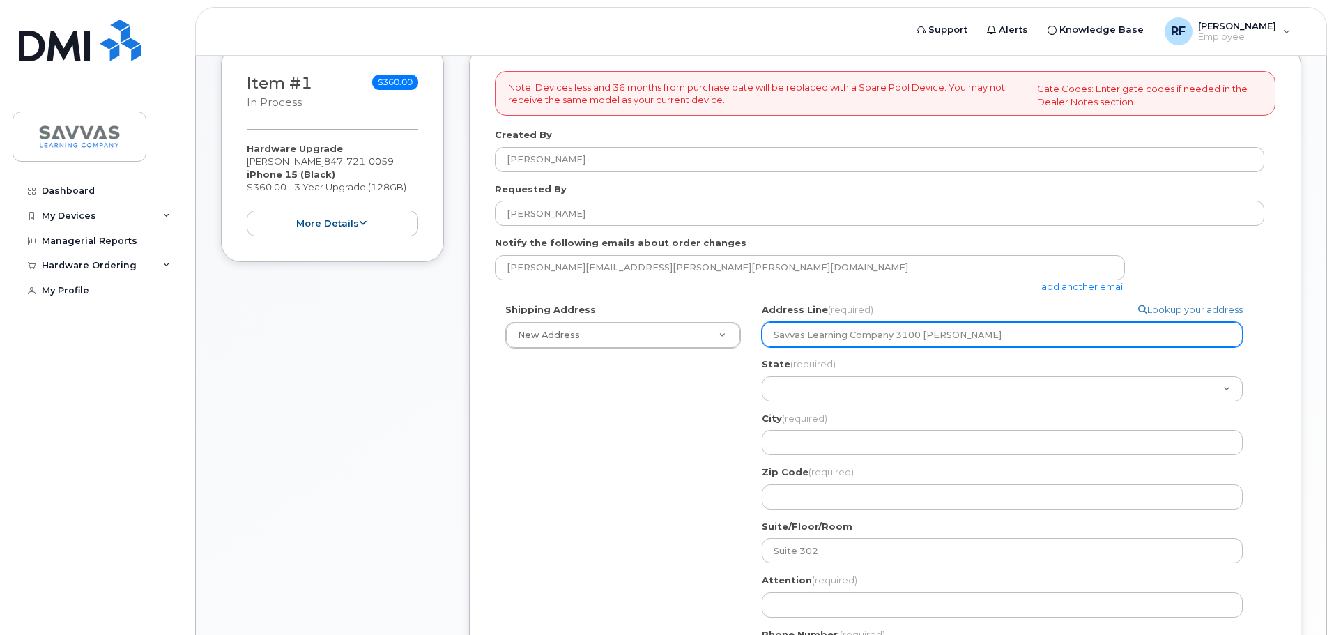
type input "Savvas Learning Company 3100 sanders R"
select select
type input "Savvas Learning Company 3100 sanders Rd"
click at [926, 332] on input "Savvas Learning Company 3100 sanders Rd" at bounding box center [1002, 334] width 481 height 25
drag, startPoint x: 1000, startPoint y: 335, endPoint x: 758, endPoint y: 339, distance: 241.9
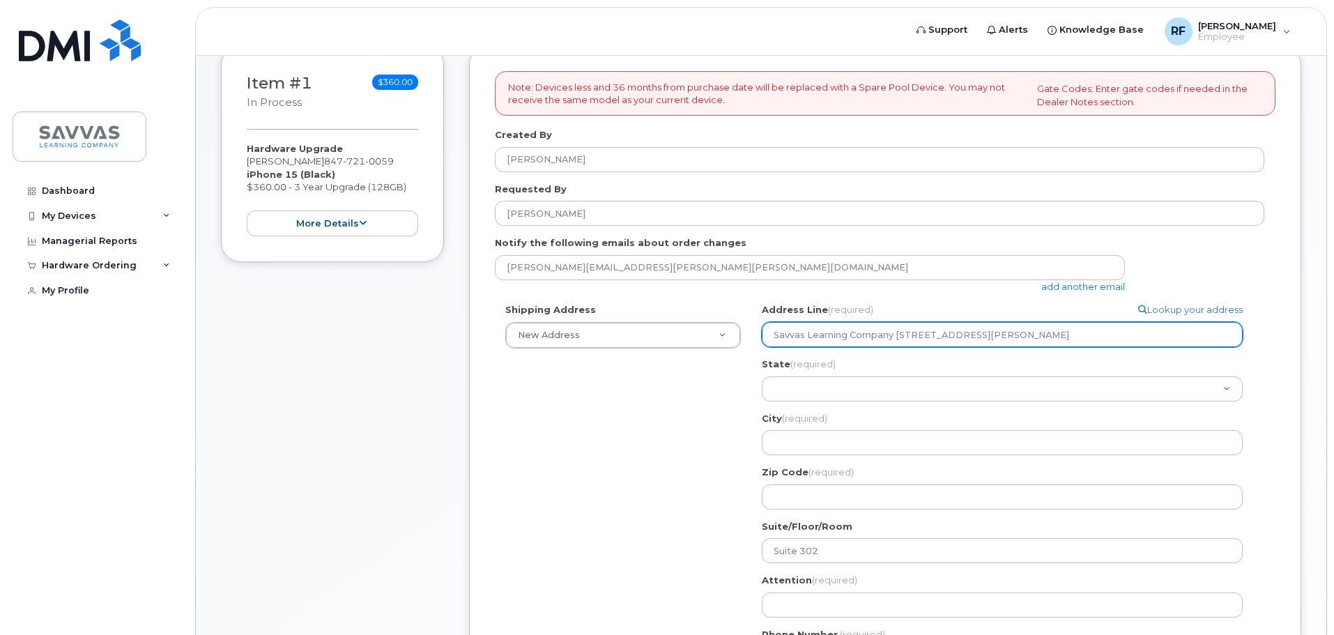
click at [758, 339] on div "Search your address... Manually edit your address Click to search 3100 Sander N…" at bounding box center [1007, 492] width 513 height 378
select select
type input "3"
select select
type input "31"
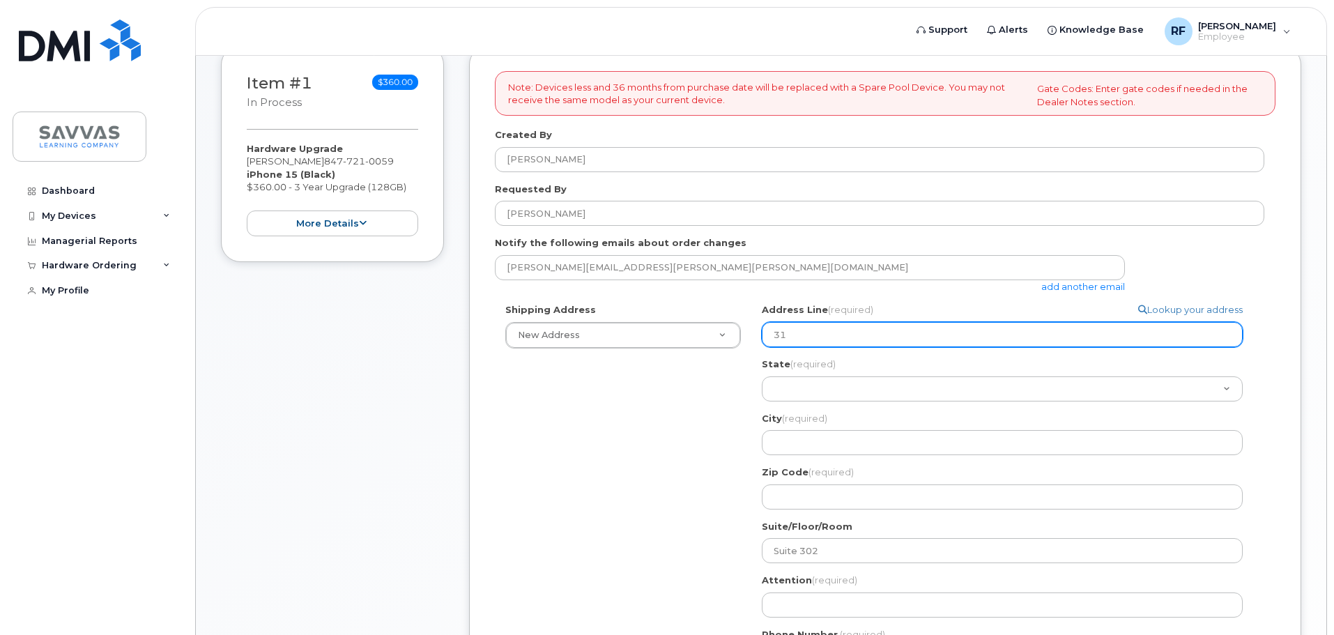
select select
type input "310"
select select
type input "3100"
paste input "3100 Sanders Road"
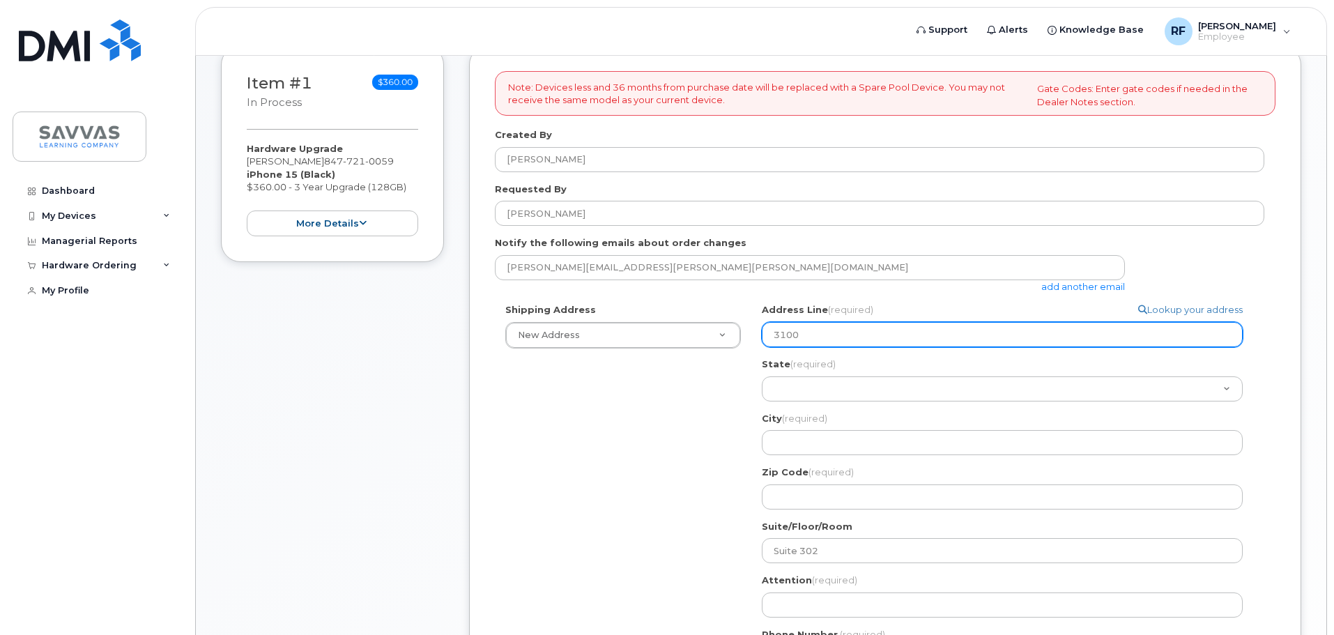
select select
type input "3100 3100 Sanders Road"
drag, startPoint x: 803, startPoint y: 338, endPoint x: 744, endPoint y: 339, distance: 59.3
click at [744, 339] on div "Shipping Address New Address New Address 1667 Crestline Drive, Atlanta, GA 3034…" at bounding box center [879, 492] width 769 height 378
select select
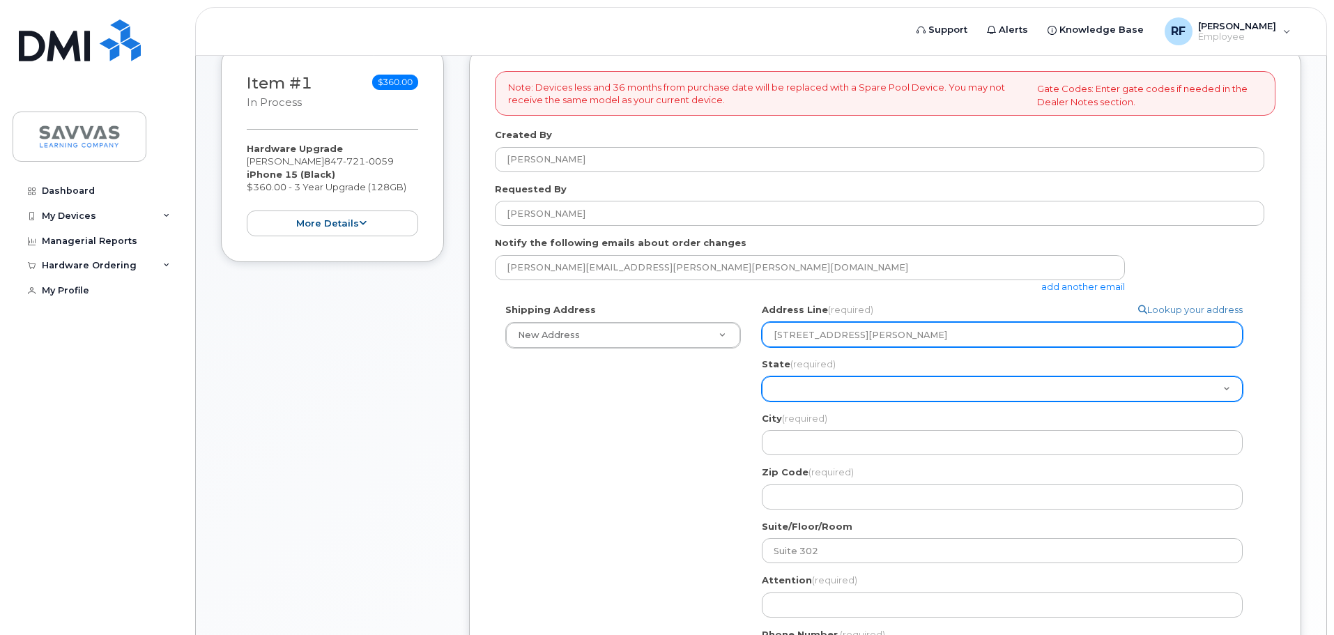
type input "3100 Sanders Road"
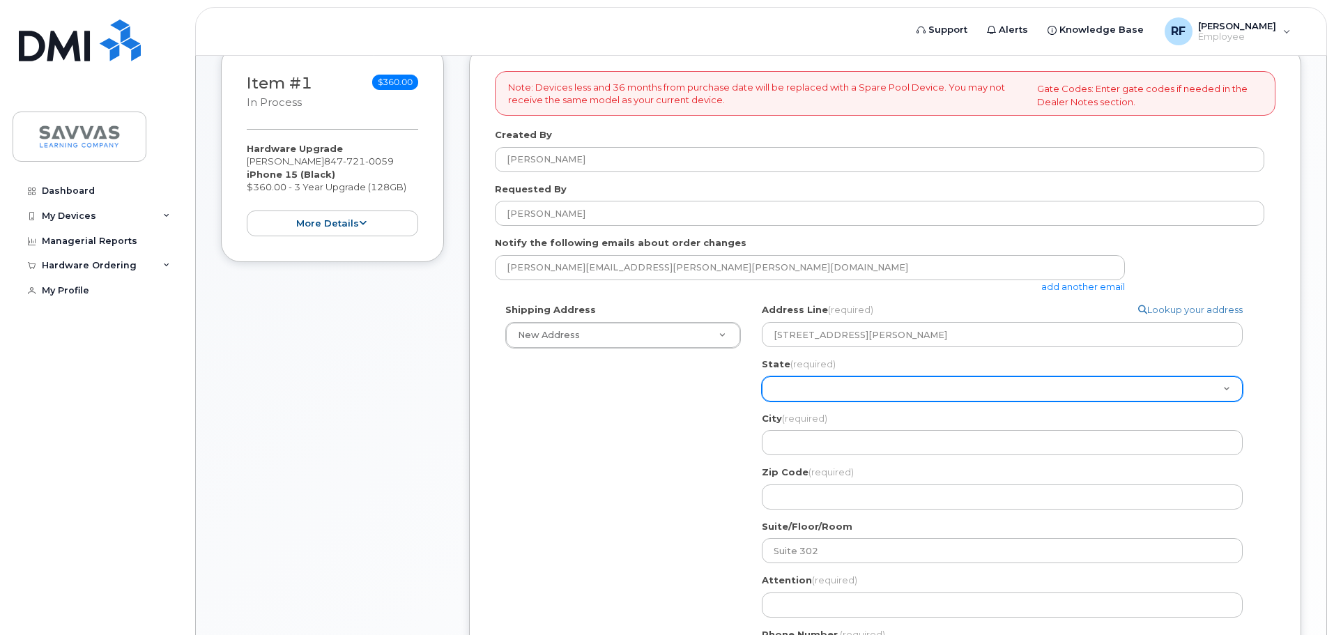
click at [786, 387] on select "Alabama Alaska American Samoa Arizona Arkansas California Colorado Connecticut …" at bounding box center [1002, 388] width 481 height 25
select select "IL"
click at [762, 376] on select "Alabama Alaska American Samoa Arizona Arkansas California Colorado Connecticut …" at bounding box center [1002, 388] width 481 height 25
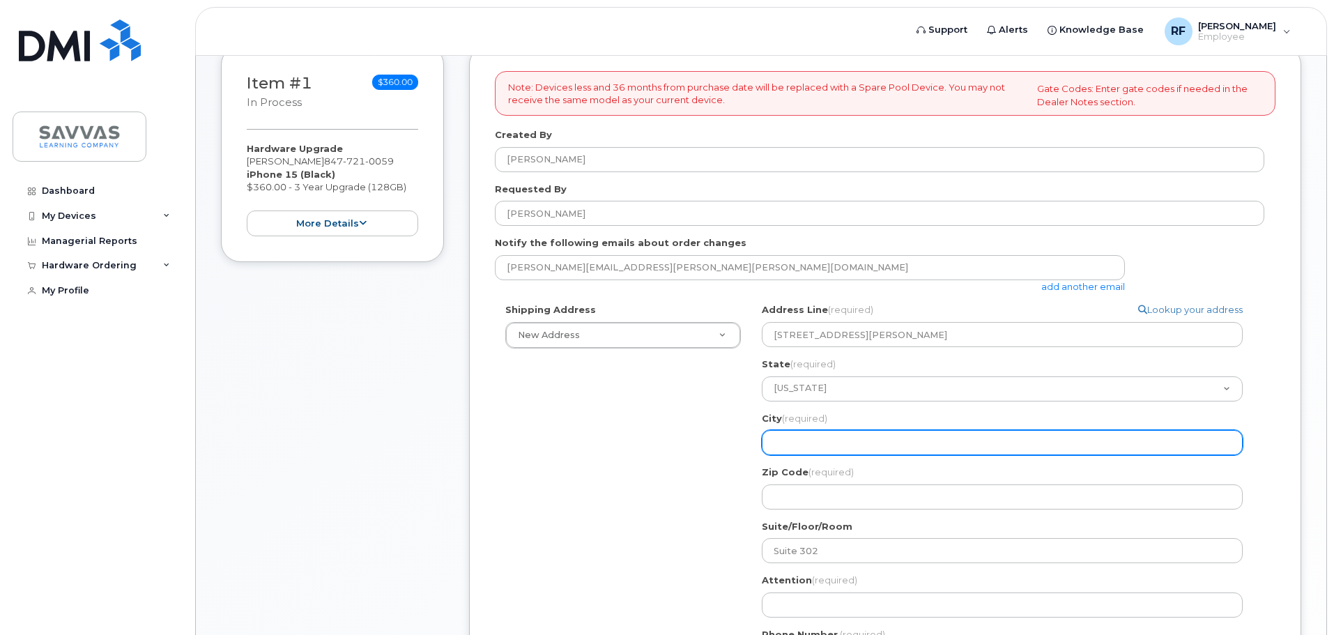
click at [802, 438] on input "City (required)" at bounding box center [1002, 442] width 481 height 25
select select
type input "N"
select select
type input "No"
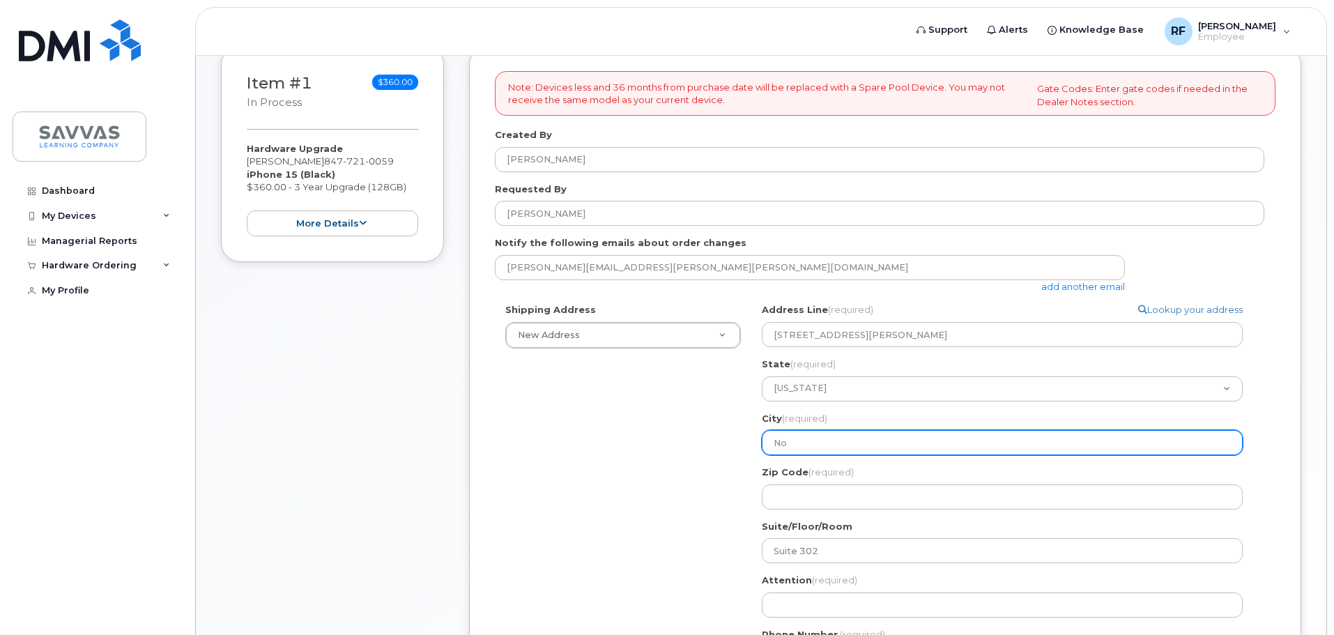
select select
type input "Nor"
select select
type input "Nort"
select select
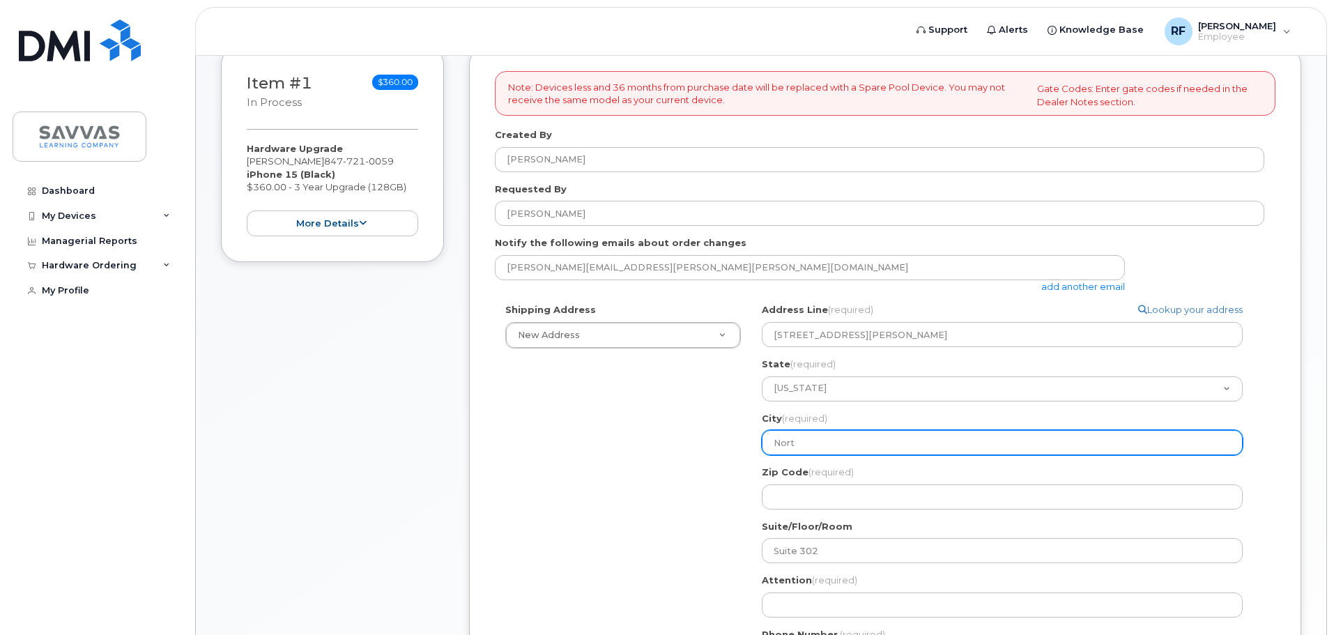
type input "North"
select select
type input "Northb"
select select
type input "Northbr"
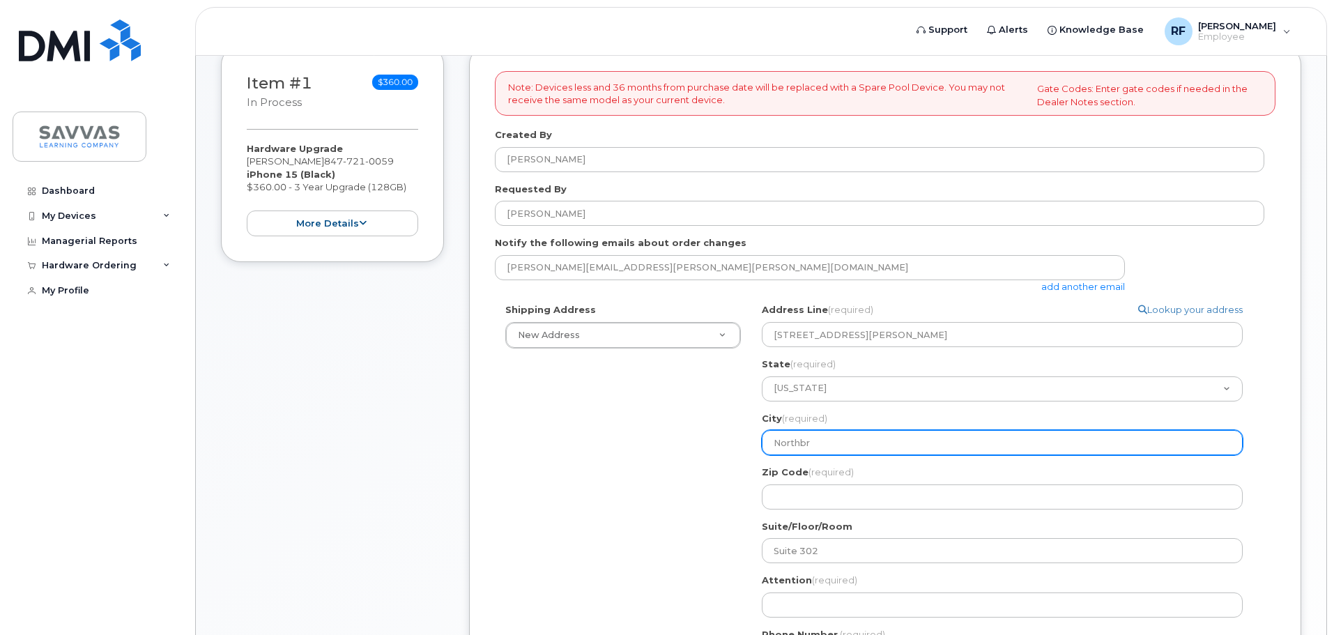
select select
type input "Northbro"
select select
type input "Northbroo"
select select
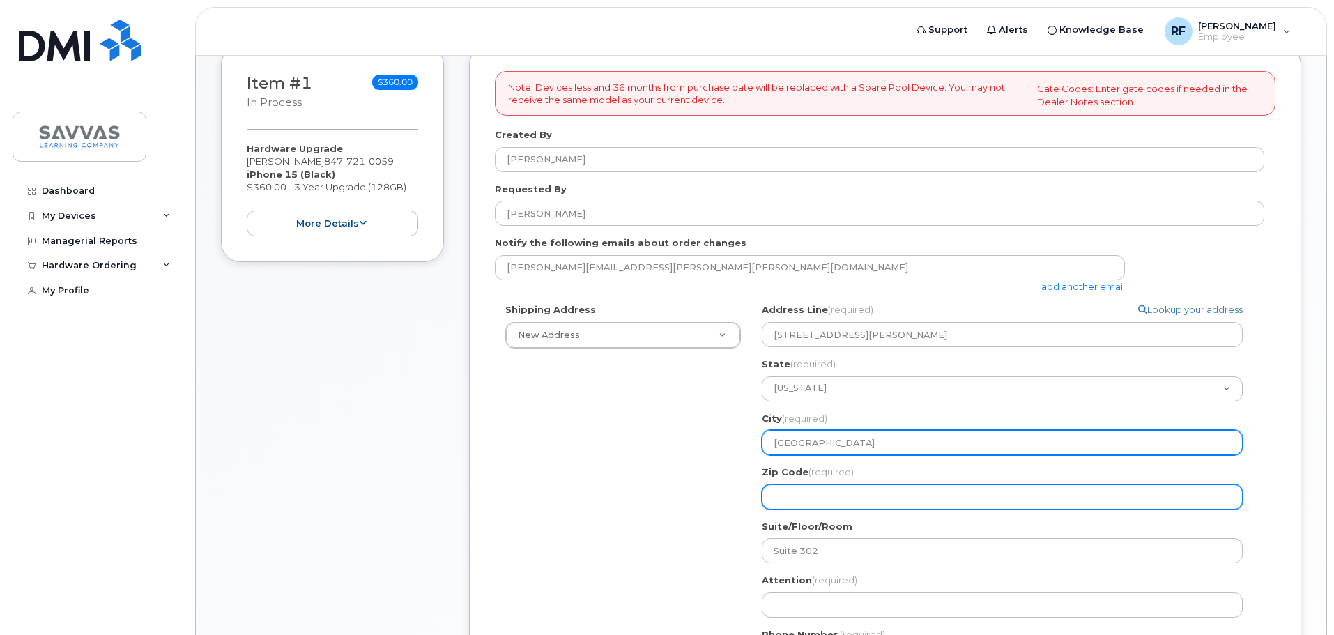
type input "Northbrook"
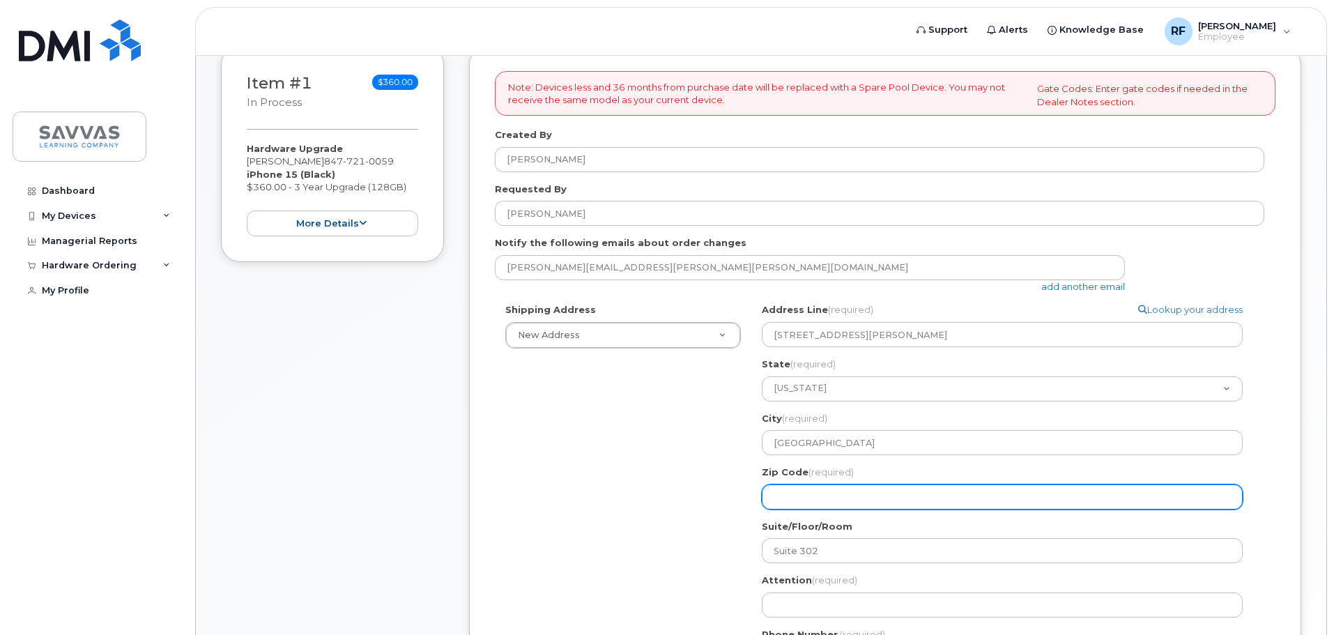
click at [802, 492] on input "Zip Code (required)" at bounding box center [1002, 496] width 481 height 25
select select
type input "6"
select select
type input "60"
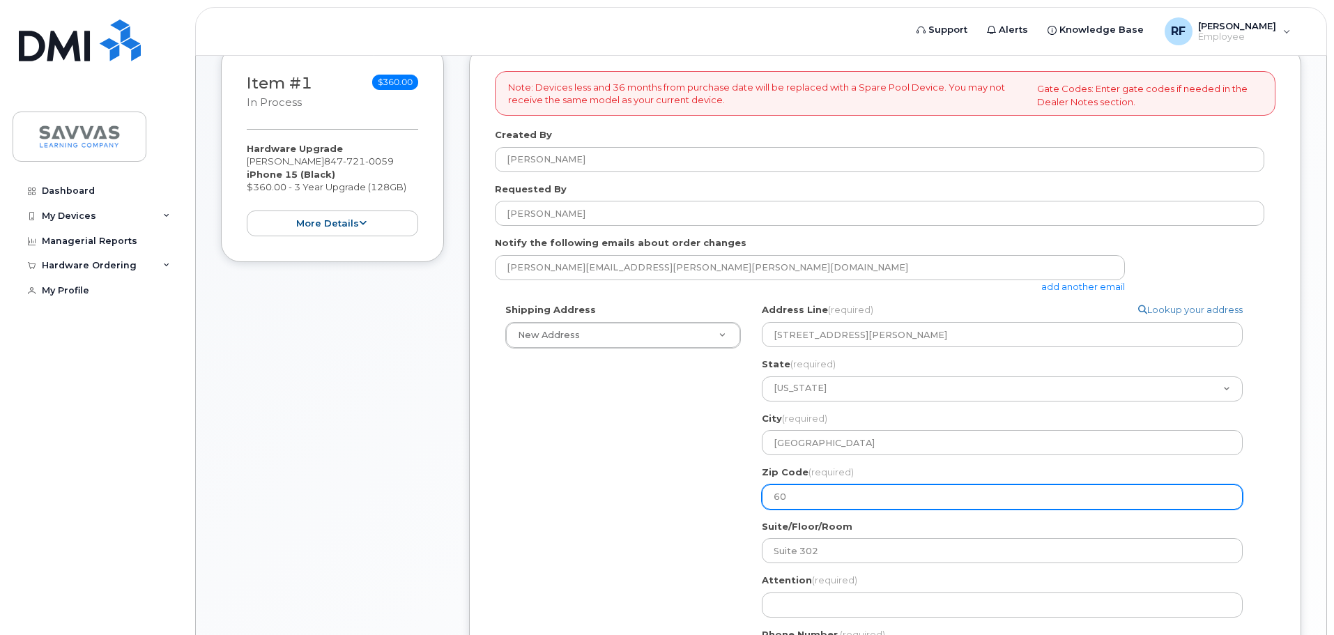
select select
type input "600"
select select
type input "6006"
select select
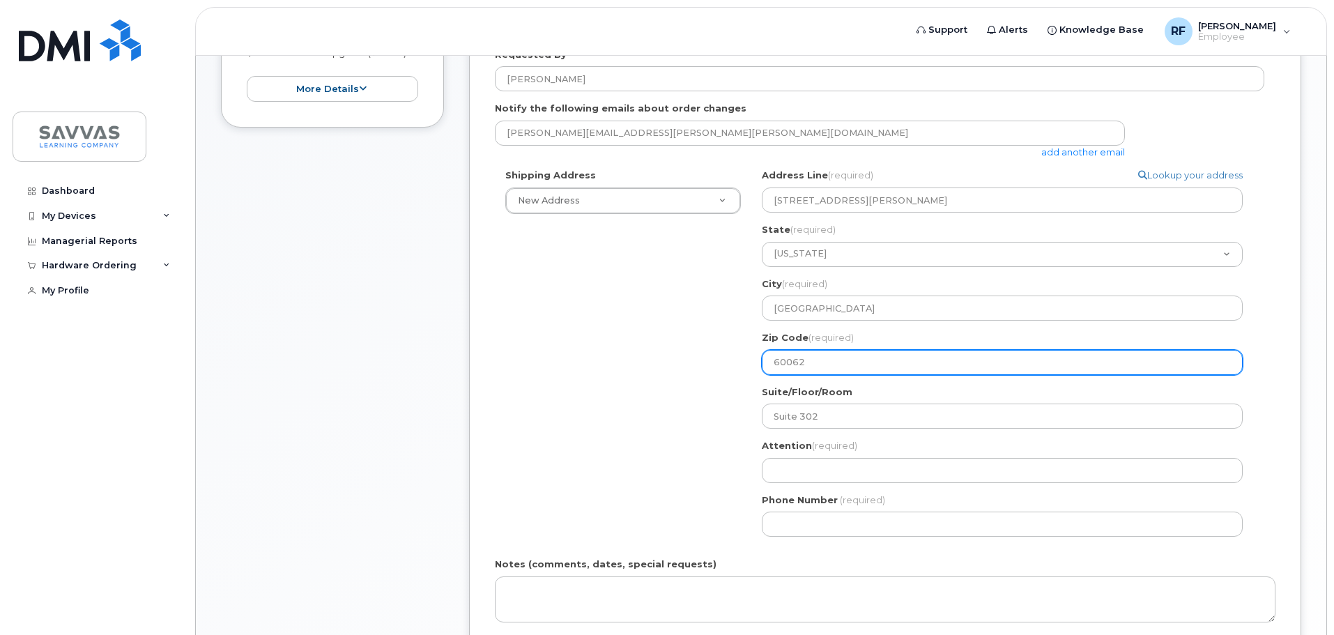
scroll to position [418, 0]
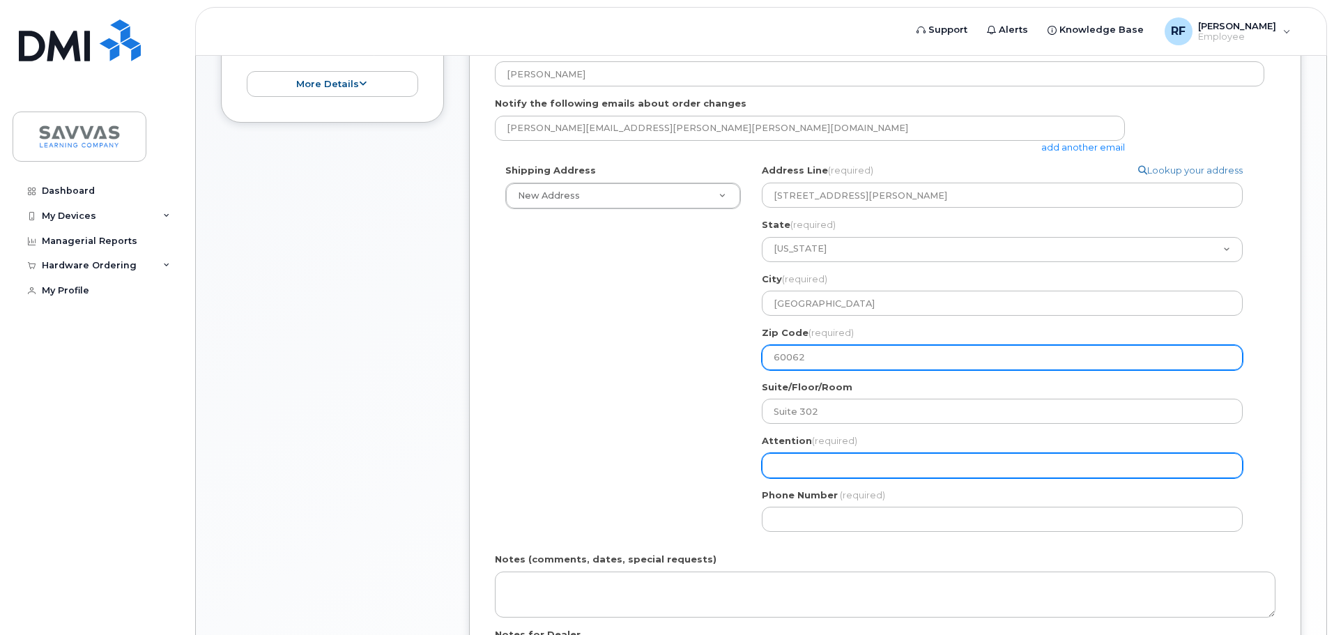
type input "60062"
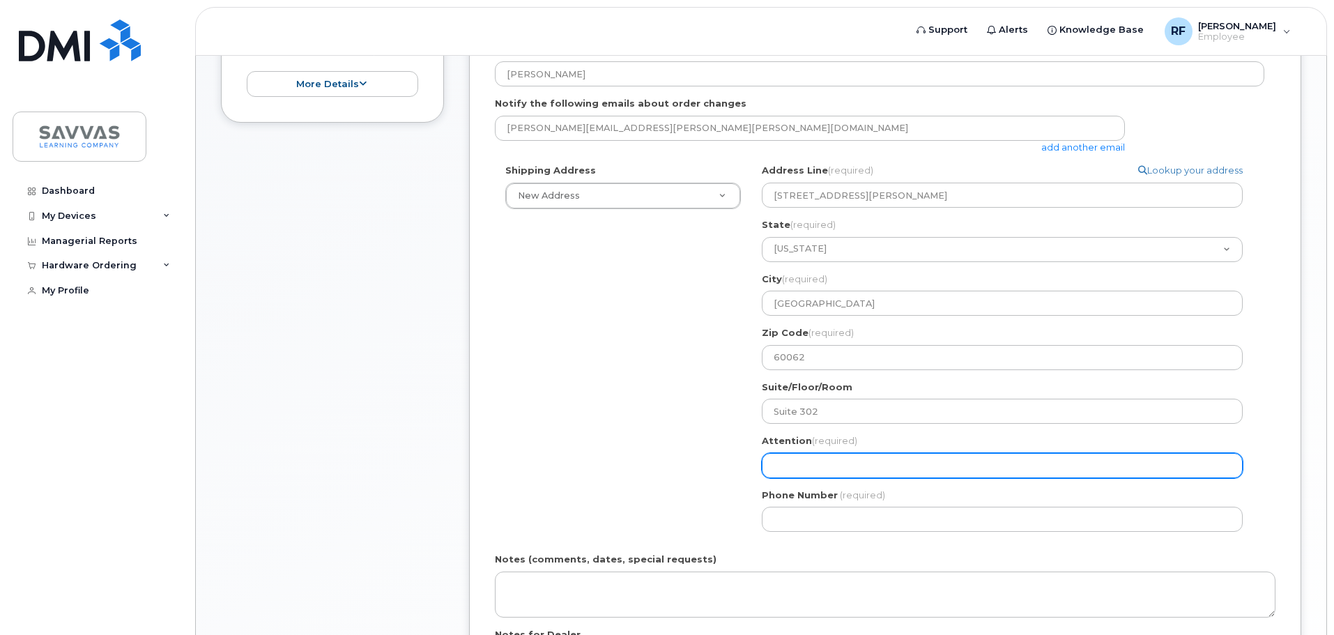
click at [807, 466] on input "Attention (required)" at bounding box center [1002, 465] width 481 height 25
select select
type input "S"
select select
type input "Sa"
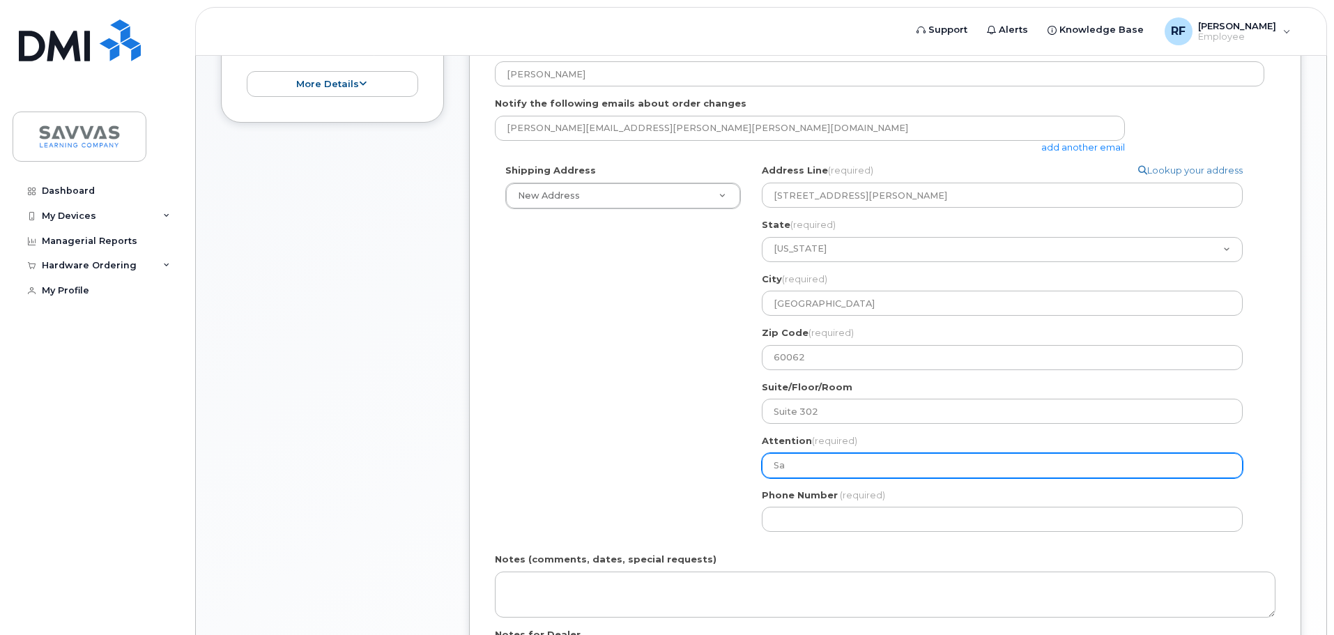
select select
type input "Sav"
select select
type input "Savv"
select select
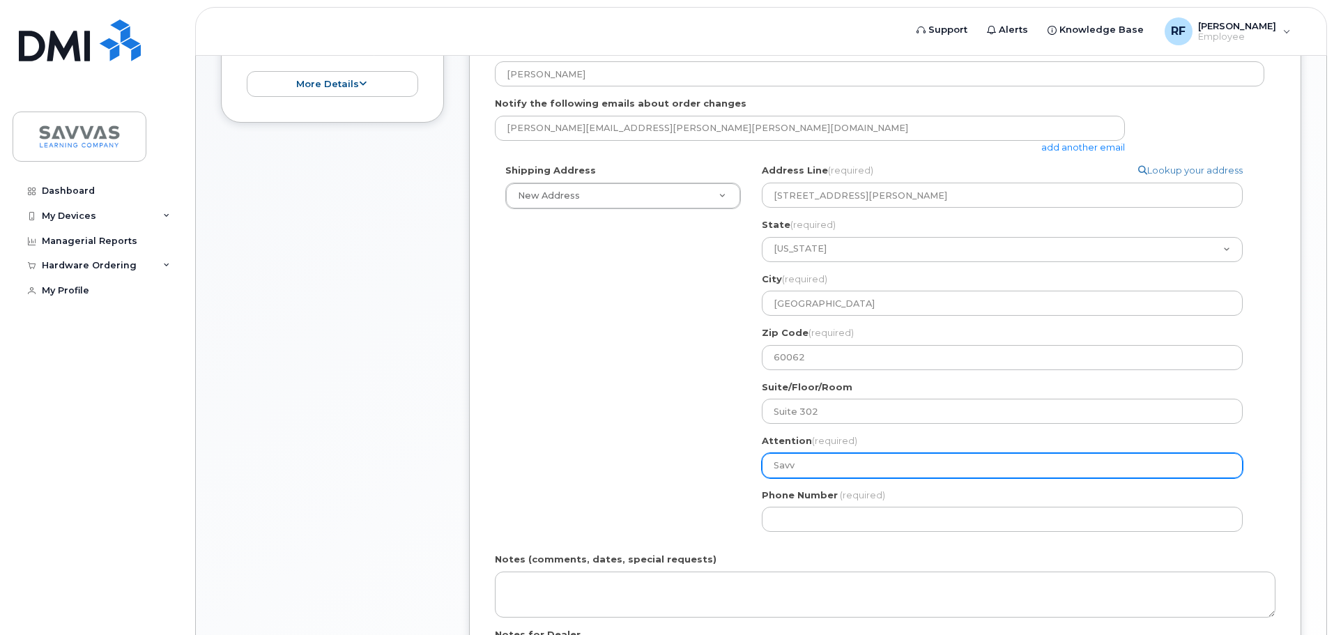
type input "Savva"
select select
type input "Savvas"
select select
type input "Savvas L"
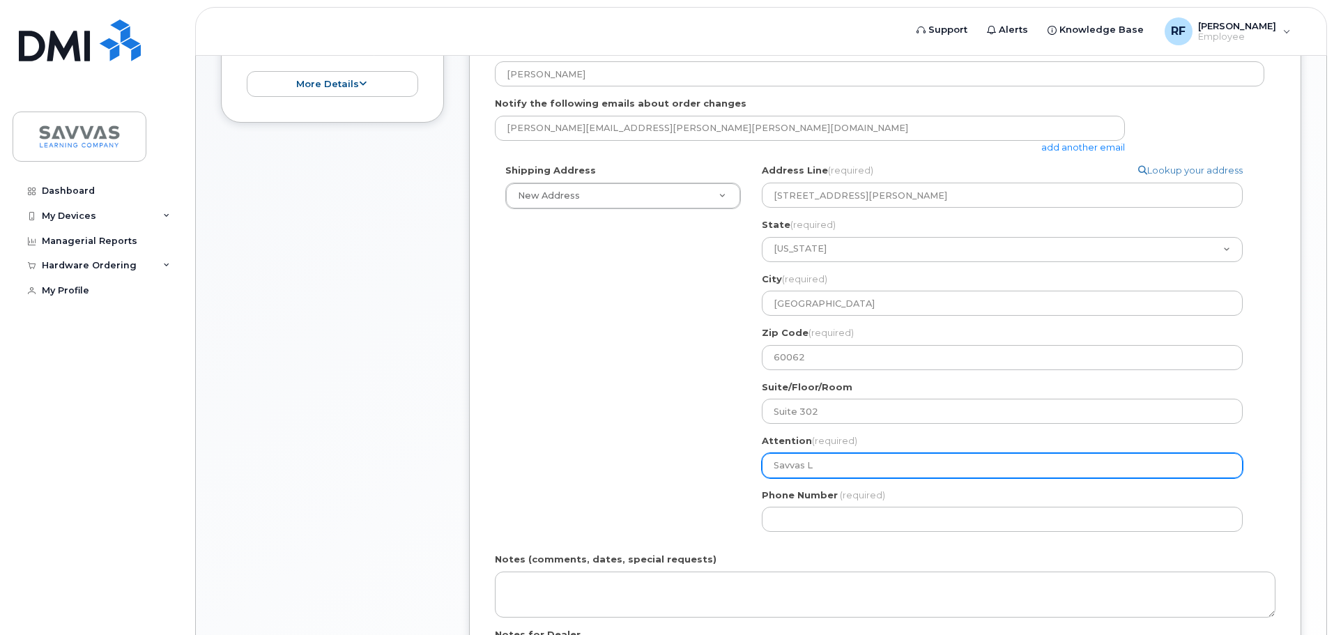
select select
type input "Savvas Le"
select select
type input "Savvas Lea"
select select
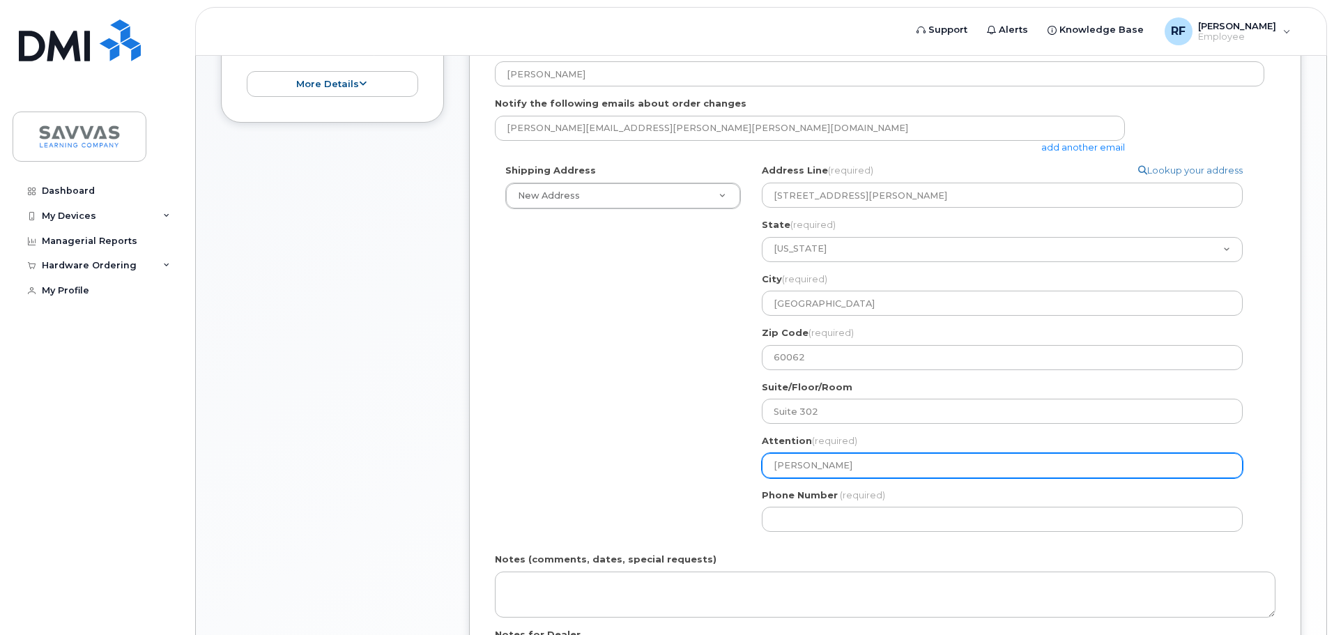
type input "Savvas Lear"
select select
type input "Savvas Leari"
select select
type input "Savvas Learin"
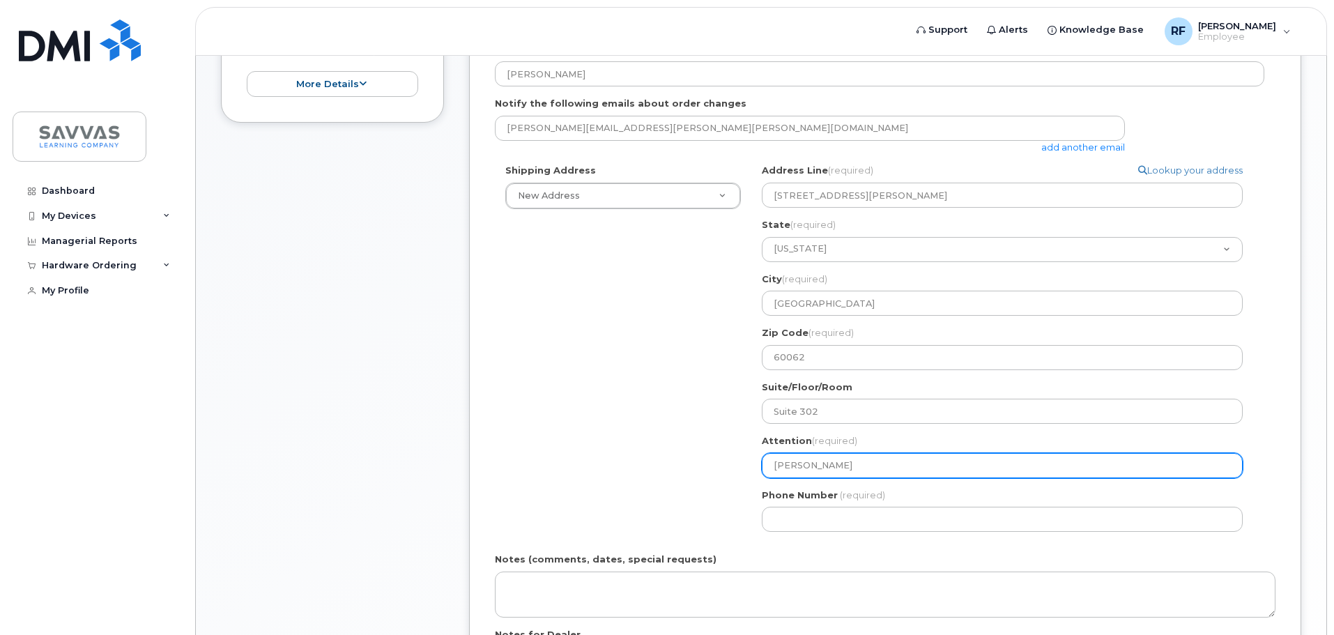
select select
type input "Savvas Learing"
select select
type input "Savvas Learing c"
select select
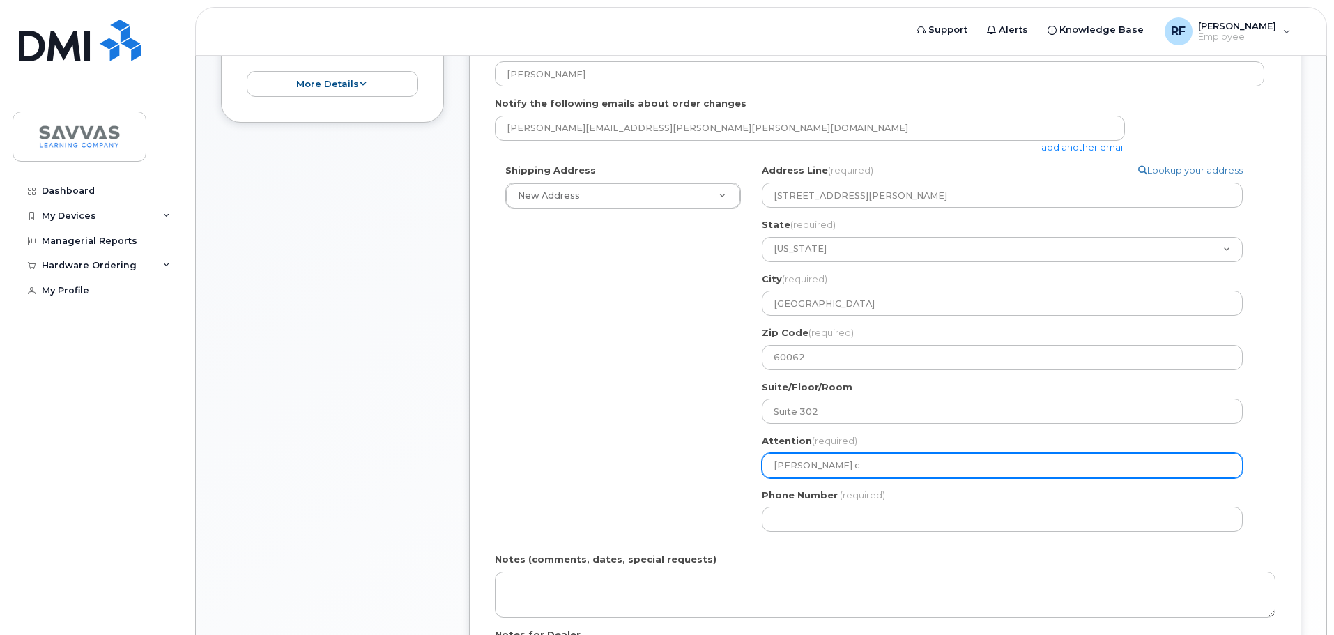
type input "Savvas Learing co"
select select
type input "Savvas Learing com"
select select
type input "Savvas Learing comp"
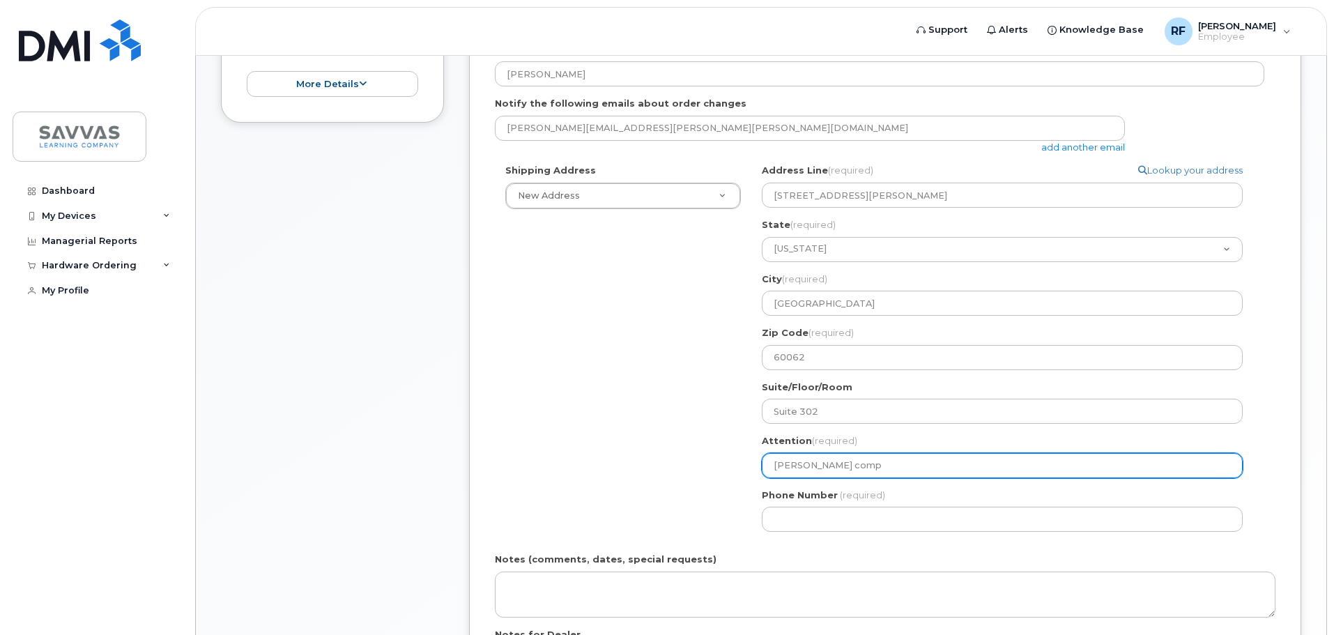
select select
type input "Savvas Learing compn"
select select
type input "Savvas Learing compna"
select select
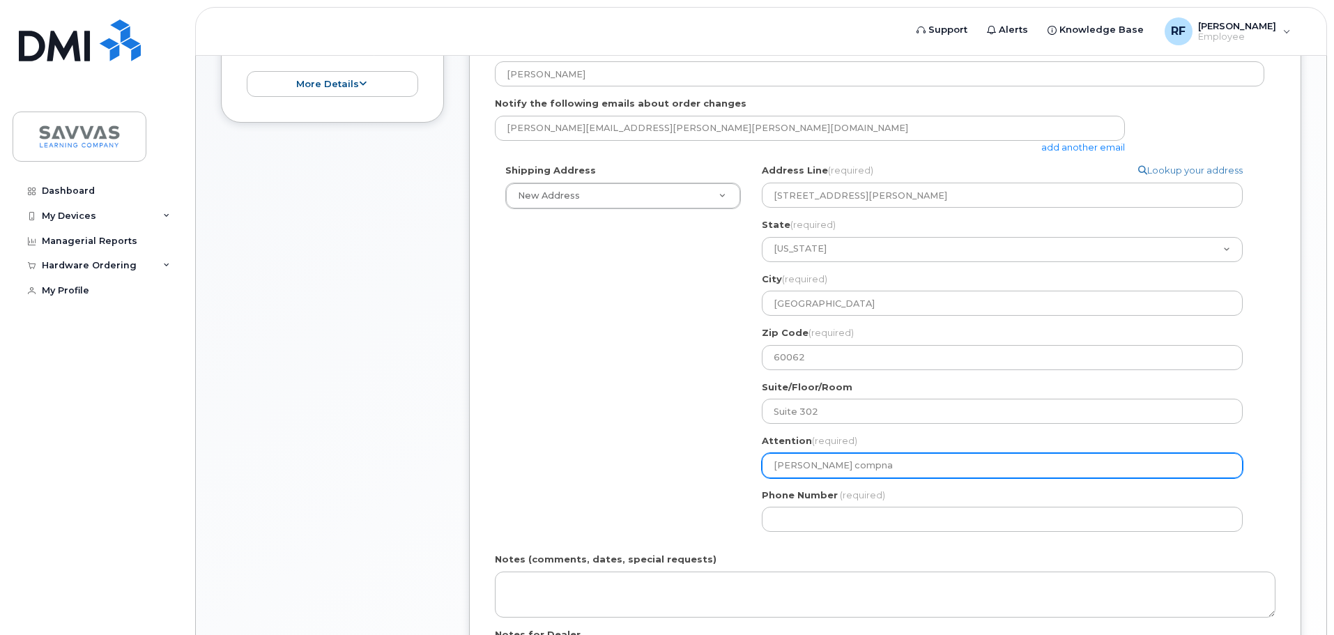
type input "Savvas Learing compnay"
select select
type input "Savvas Learning compnay"
click at [850, 466] on input "Savvas Learning compnay" at bounding box center [1002, 465] width 481 height 25
select select
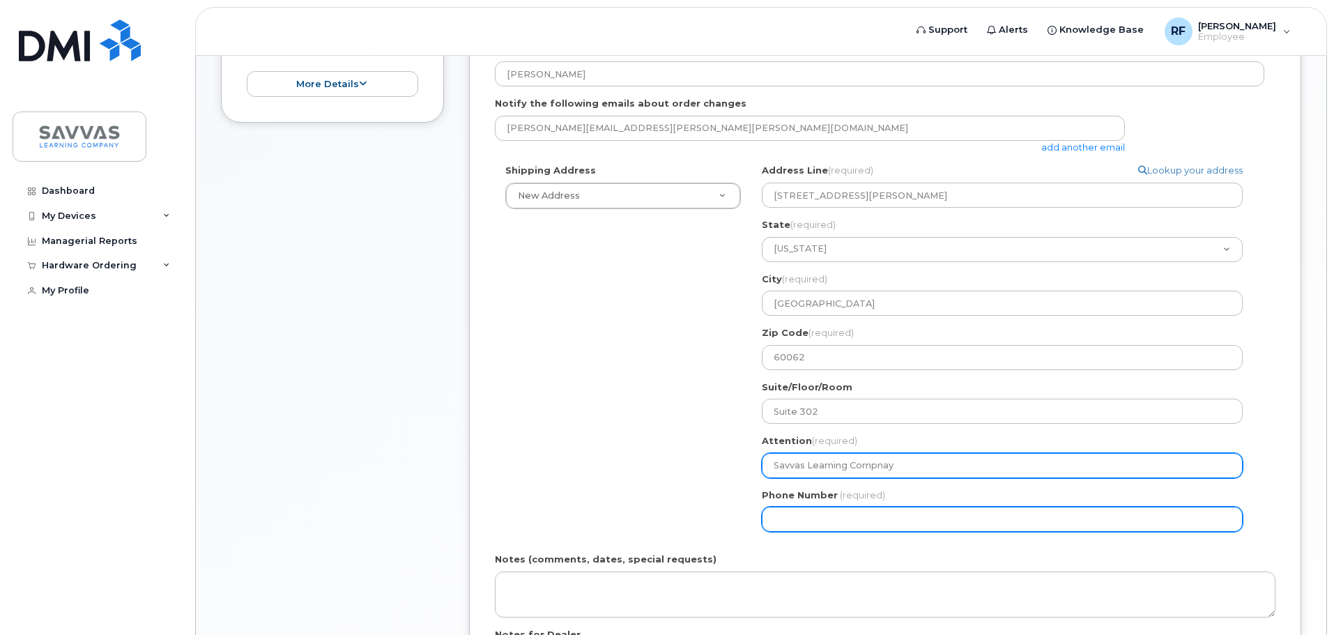
type input "Savvas Learning Compnay"
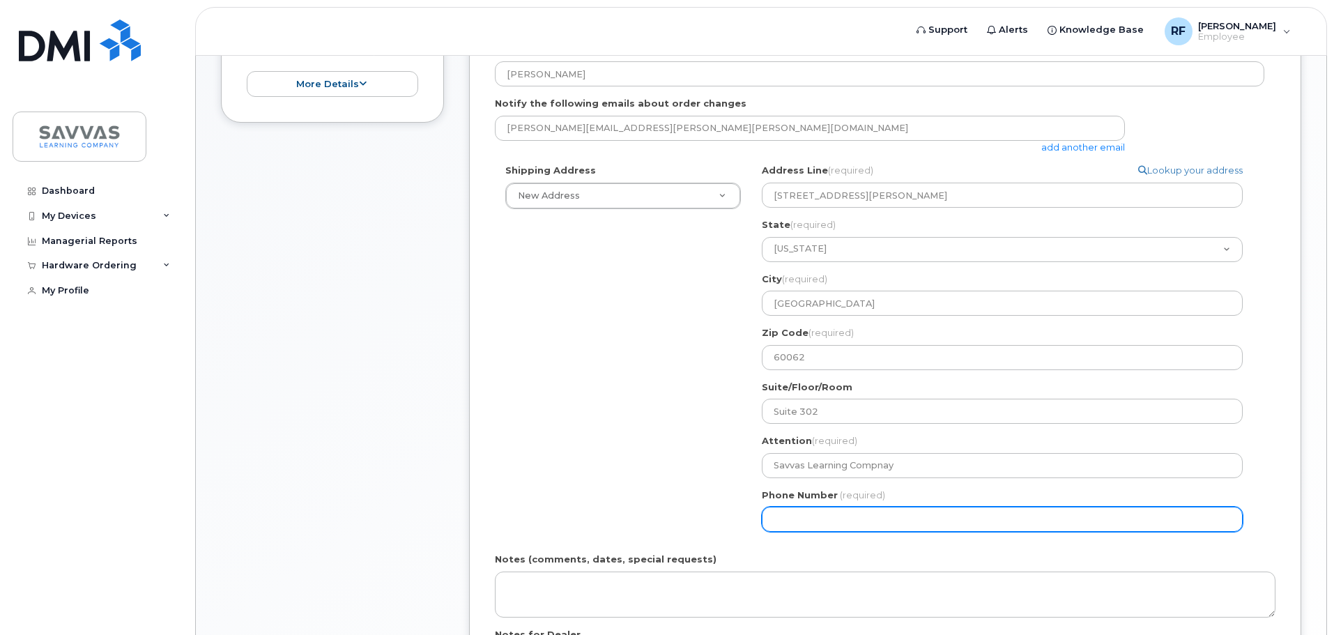
click at [878, 511] on input "Phone Number" at bounding box center [1002, 519] width 481 height 25
type input "847721005"
select select
click at [815, 518] on input "8477210059" at bounding box center [1002, 519] width 481 height 25
click at [836, 515] on input "8477210059" at bounding box center [1002, 519] width 481 height 25
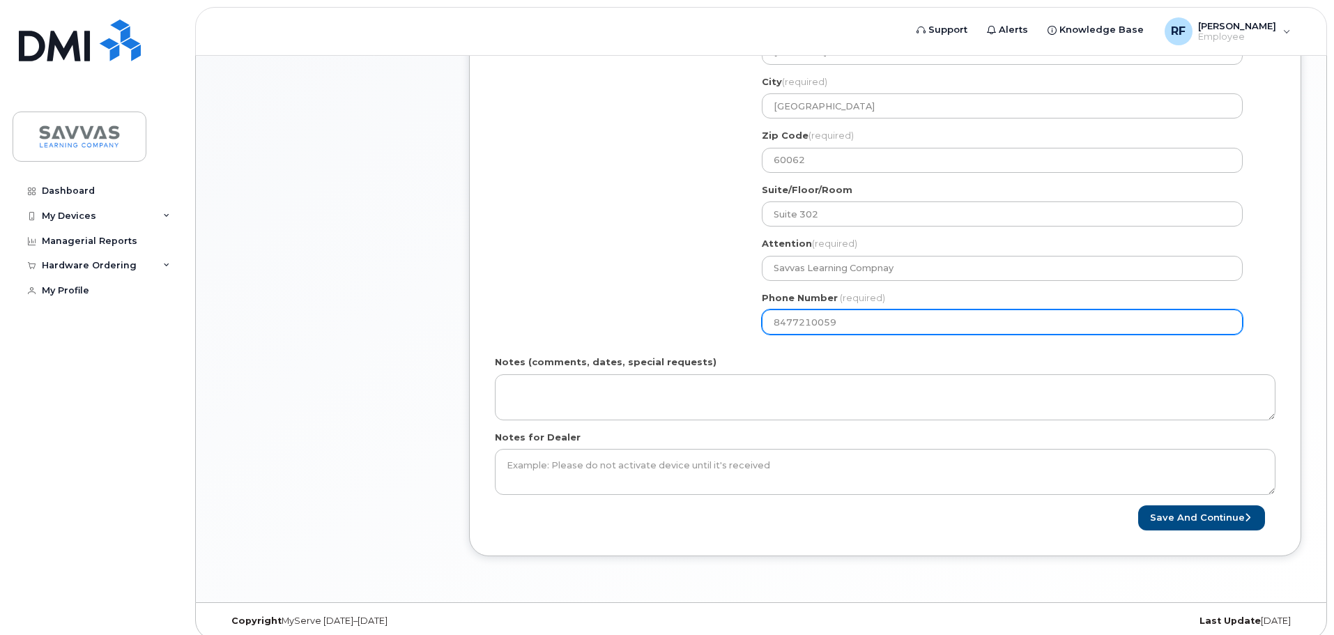
scroll to position [627, 0]
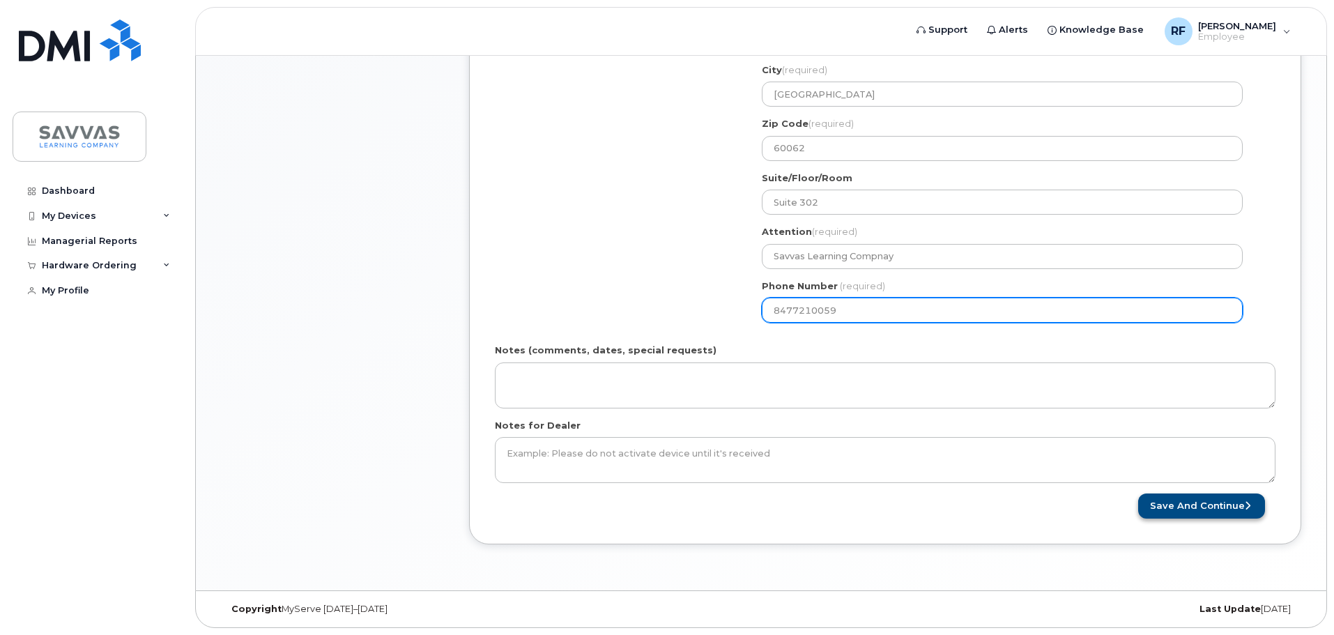
type input "8477210059"
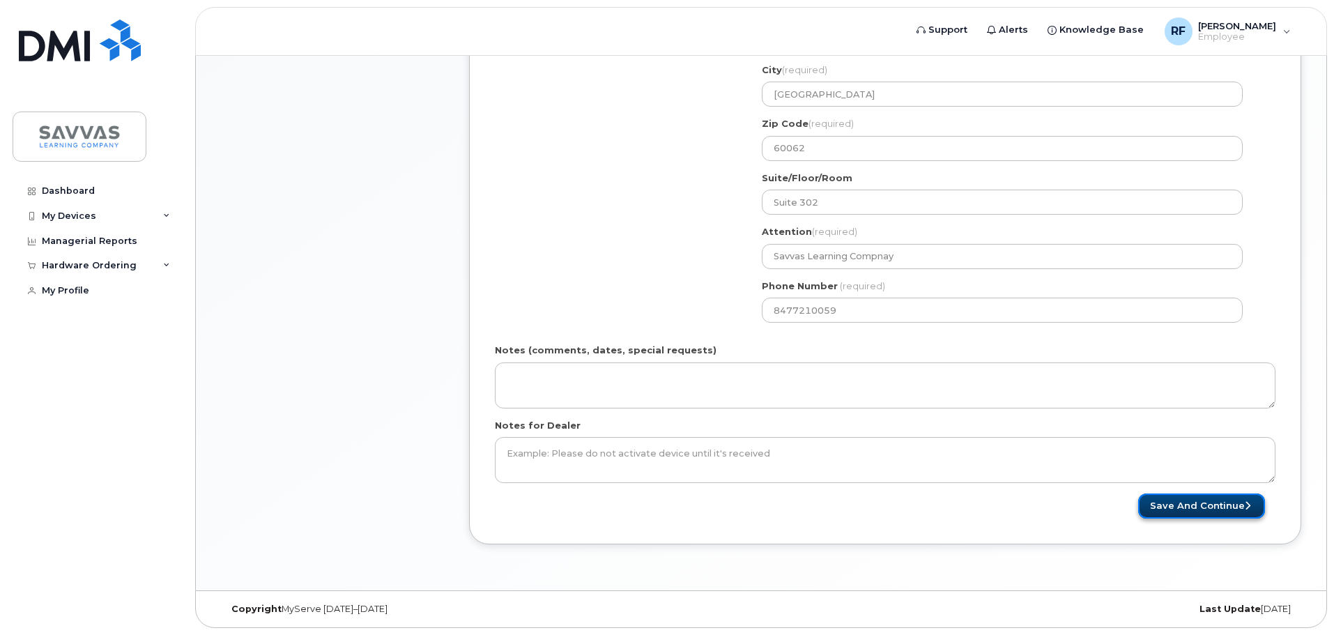
click at [1176, 507] on button "Save and Continue" at bounding box center [1201, 506] width 127 height 26
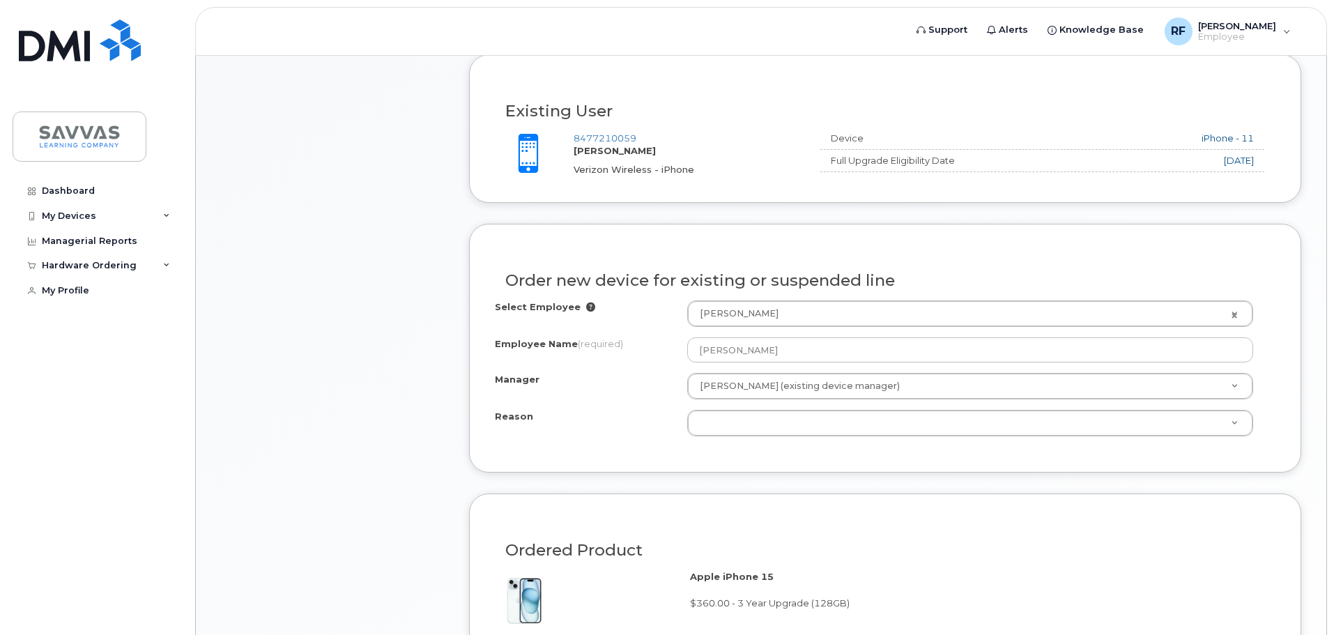
scroll to position [558, 0]
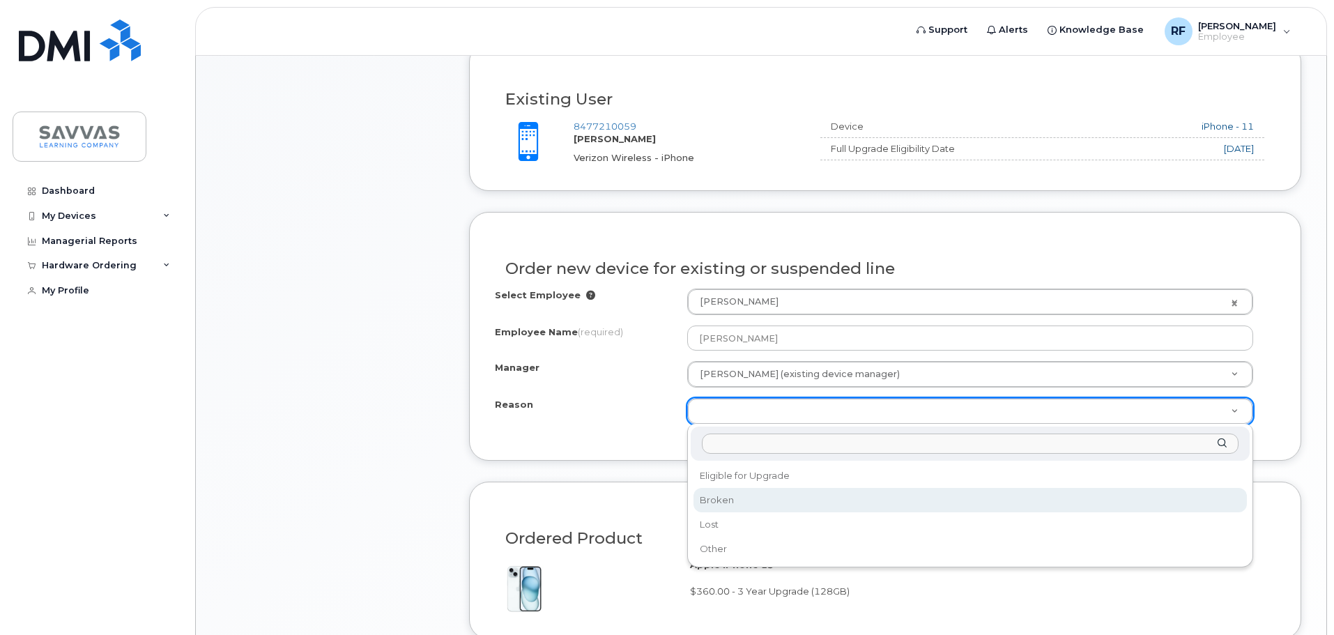
select select "broken"
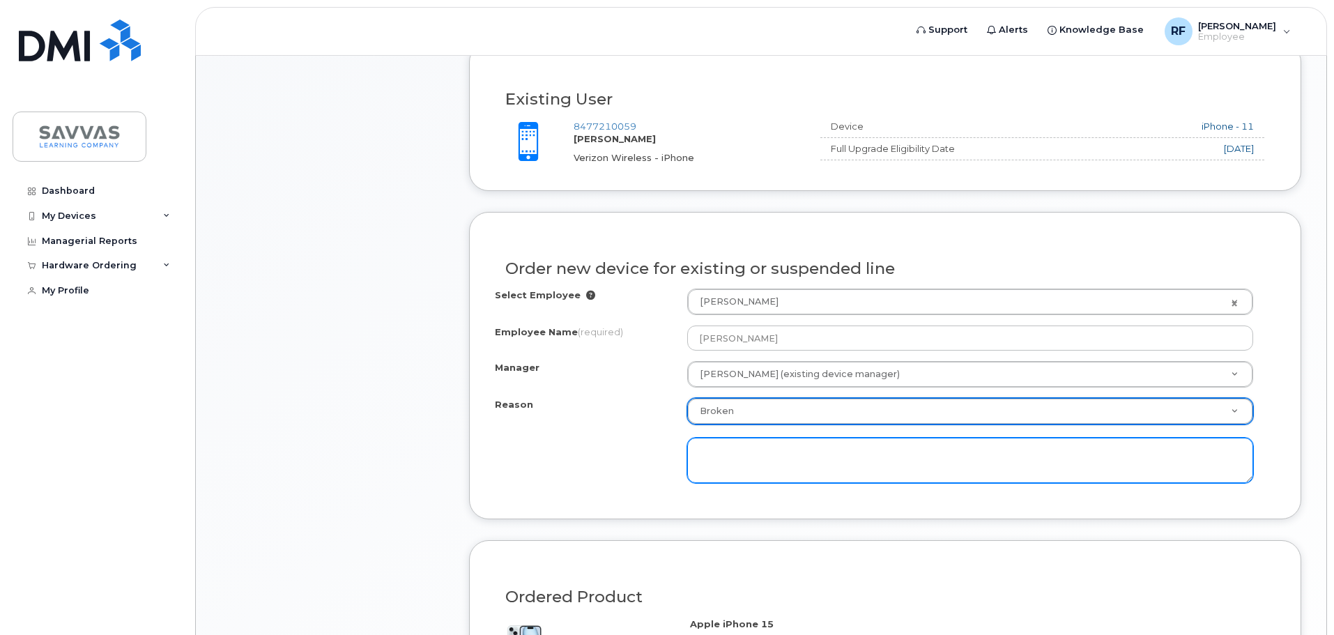
click at [783, 466] on textarea at bounding box center [970, 461] width 566 height 46
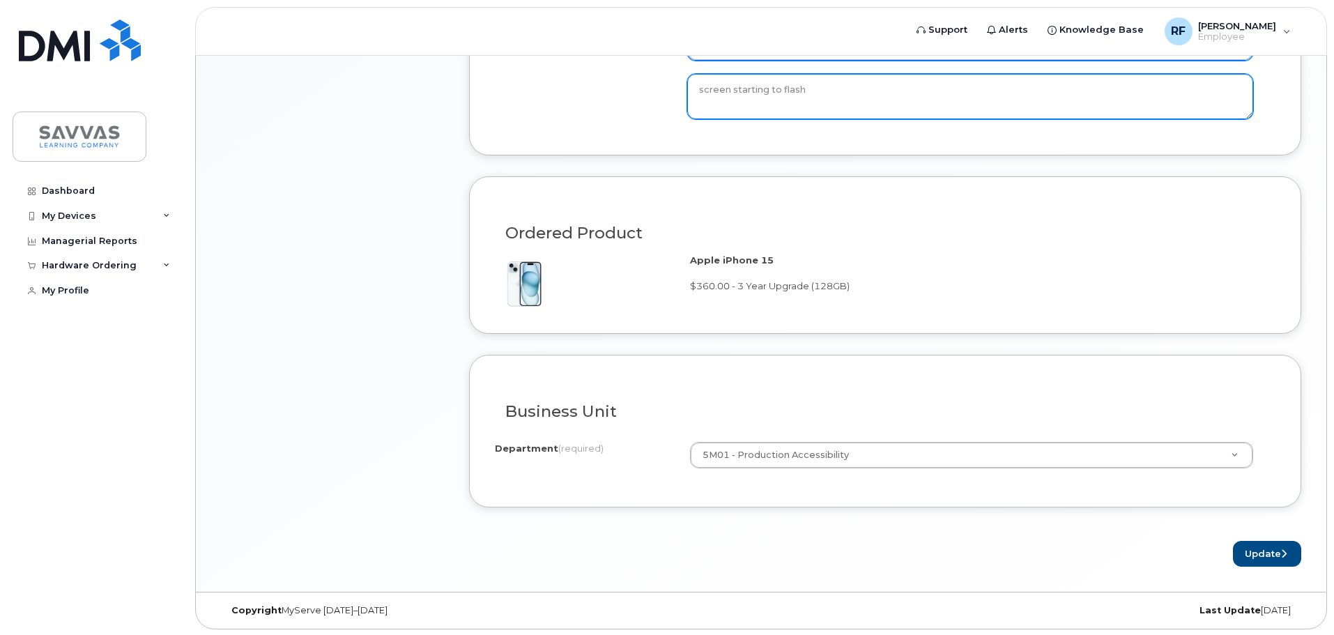
scroll to position [923, 0]
type textarea "screen starting to flash"
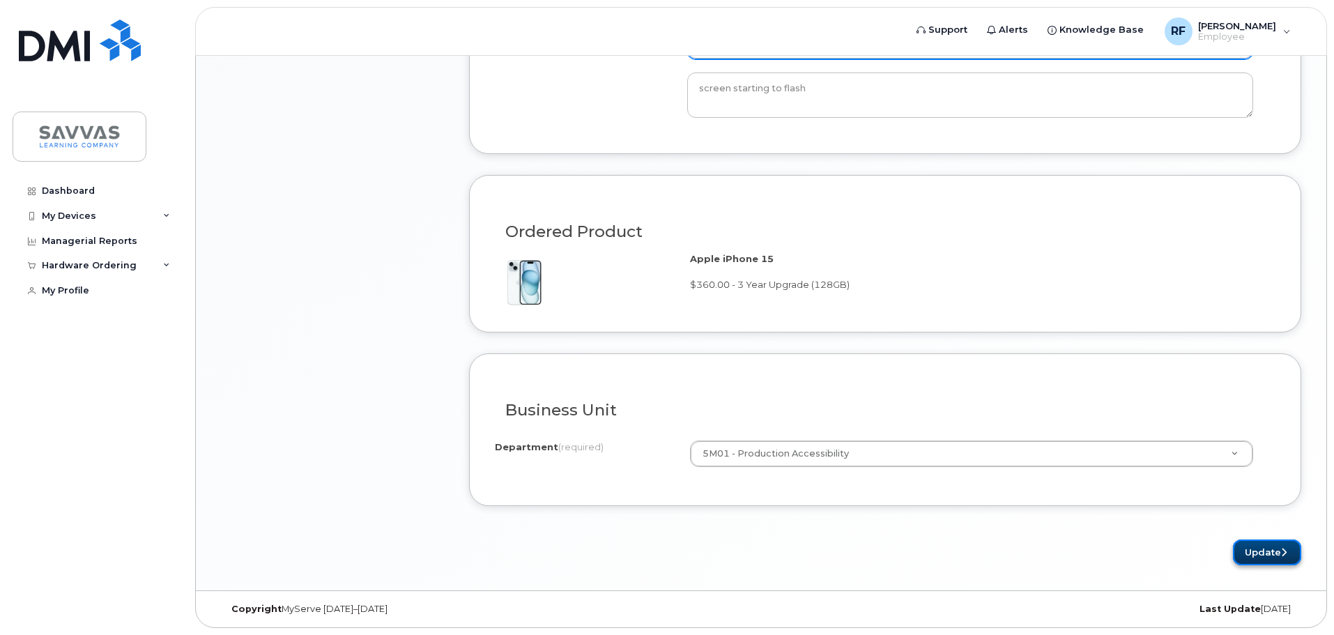
click at [1245, 555] on button "Update" at bounding box center [1267, 552] width 68 height 26
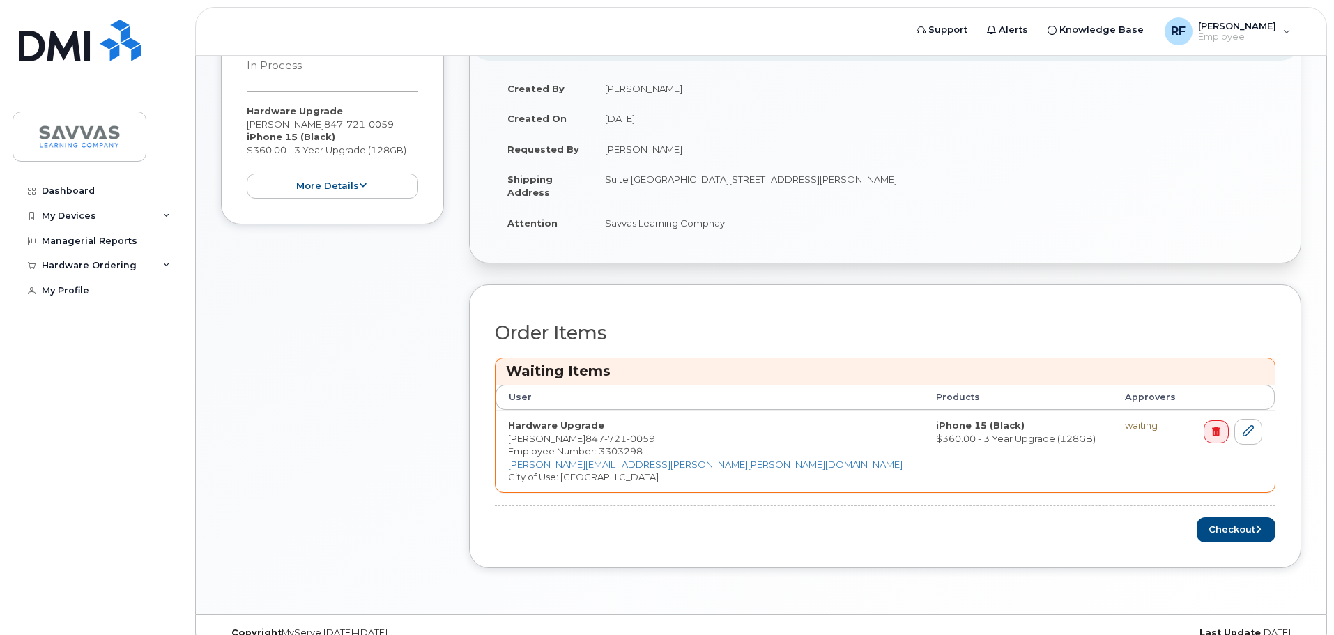
scroll to position [399, 0]
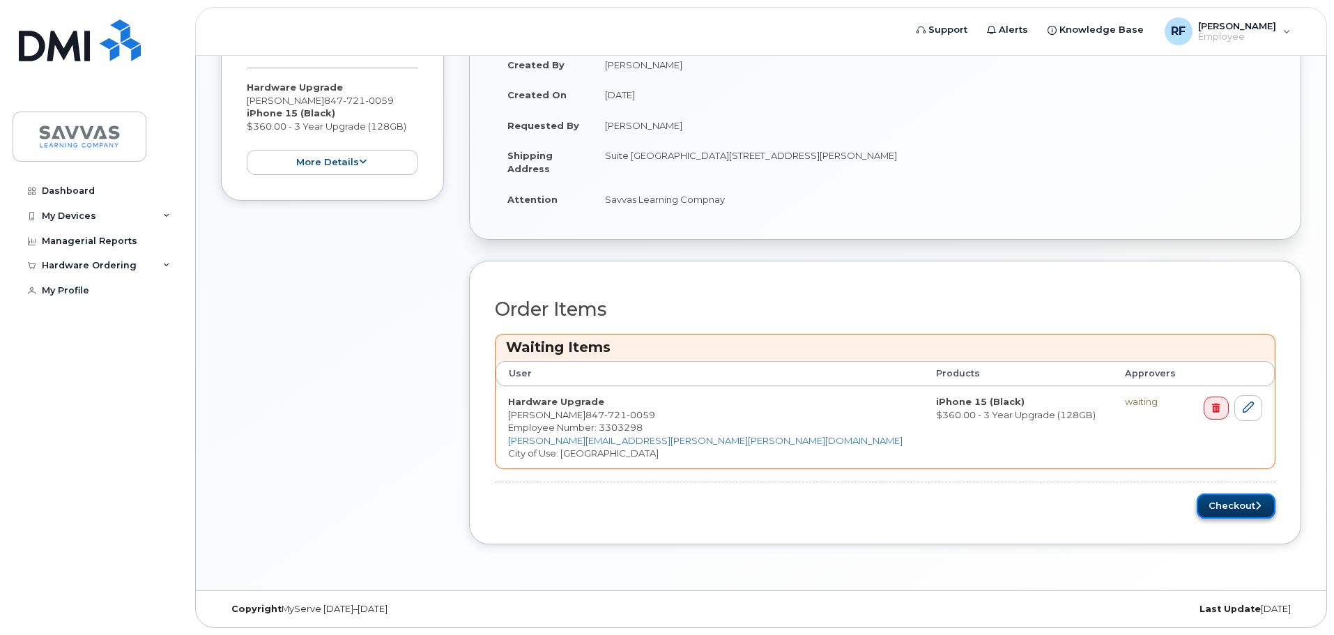
click at [1243, 513] on button "Checkout" at bounding box center [1236, 506] width 79 height 26
